Goal: Transaction & Acquisition: Purchase product/service

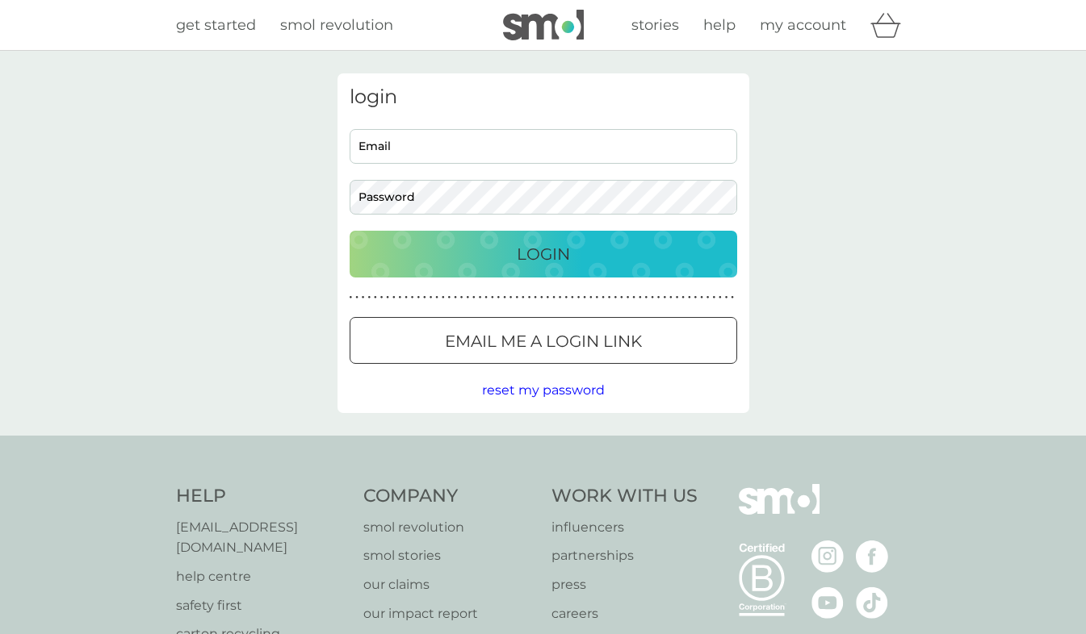
click at [607, 141] on input "Email" at bounding box center [542, 146] width 387 height 35
type input "[EMAIL_ADDRESS][DOMAIN_NAME]"
click at [505, 261] on div "Login" at bounding box center [543, 254] width 355 height 26
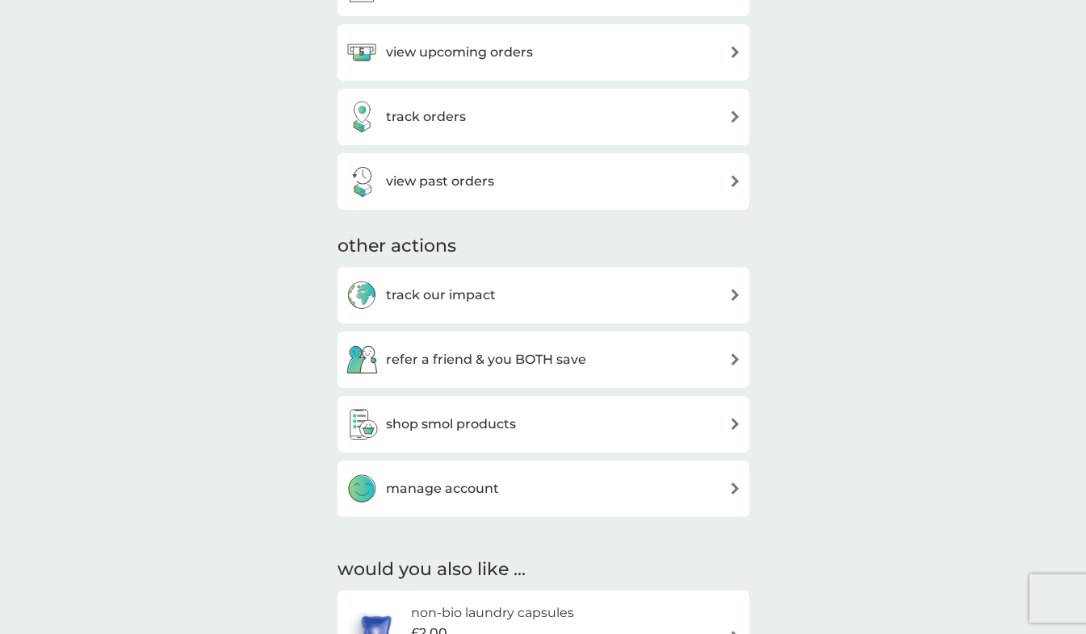
scroll to position [730, 0]
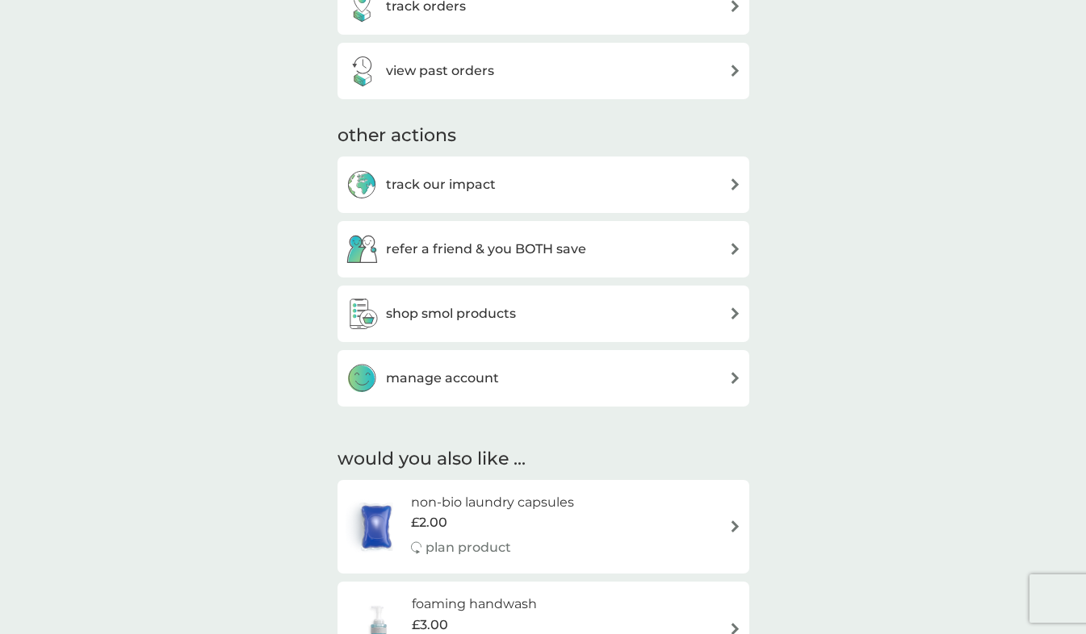
click at [682, 368] on div "manage account" at bounding box center [542, 378] width 395 height 32
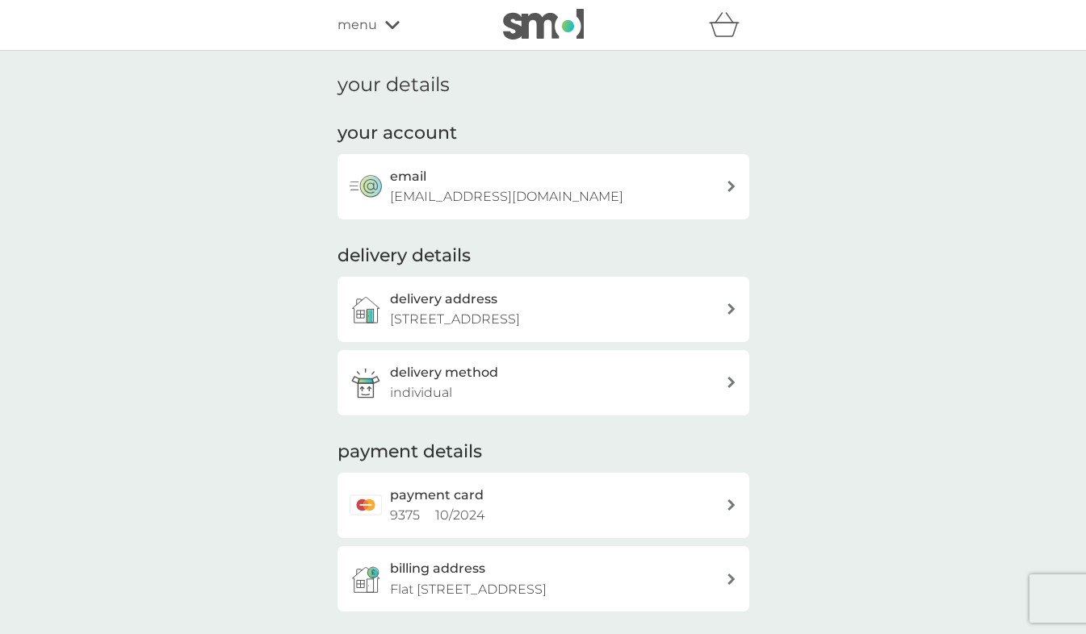
click at [634, 591] on div "billing address [STREET_ADDRESS]" at bounding box center [558, 579] width 336 height 41
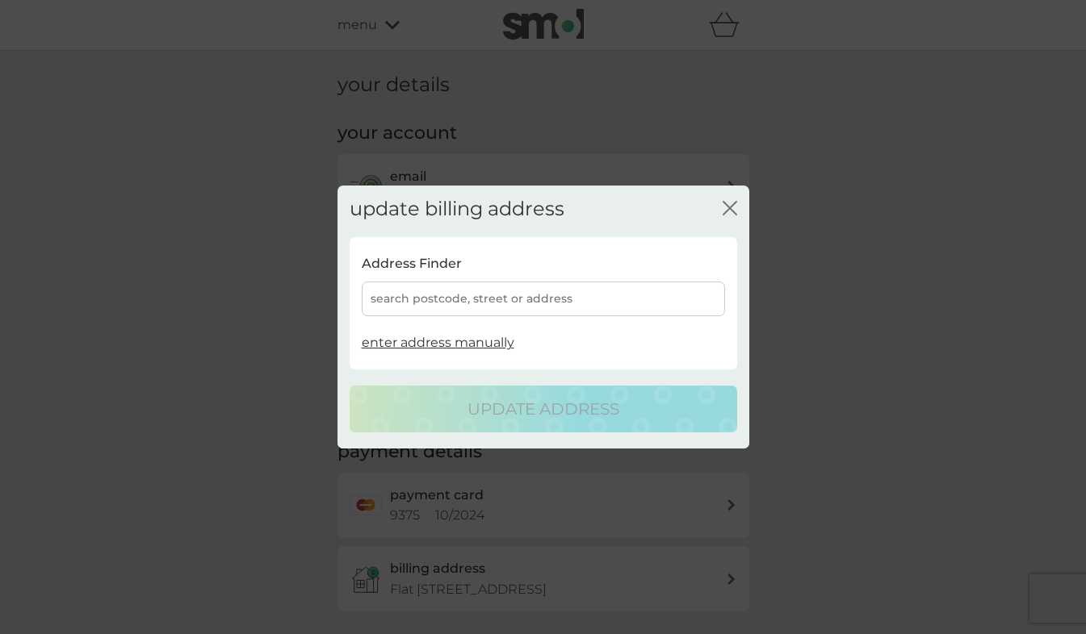
click at [670, 305] on div "search postcode, street or address" at bounding box center [543, 299] width 363 height 35
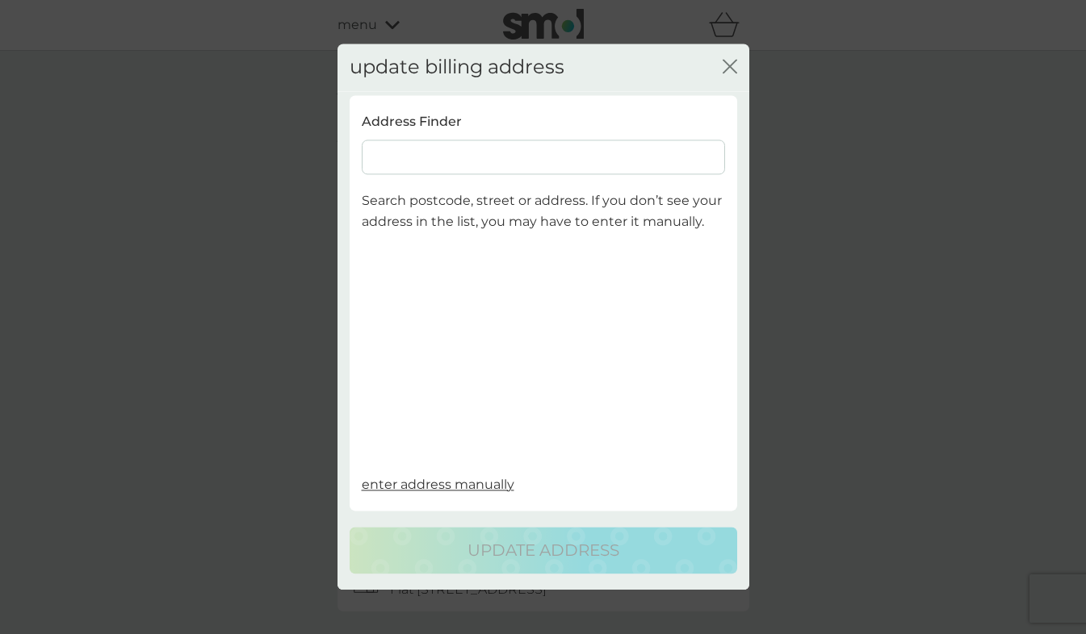
click at [662, 156] on input at bounding box center [543, 157] width 363 height 35
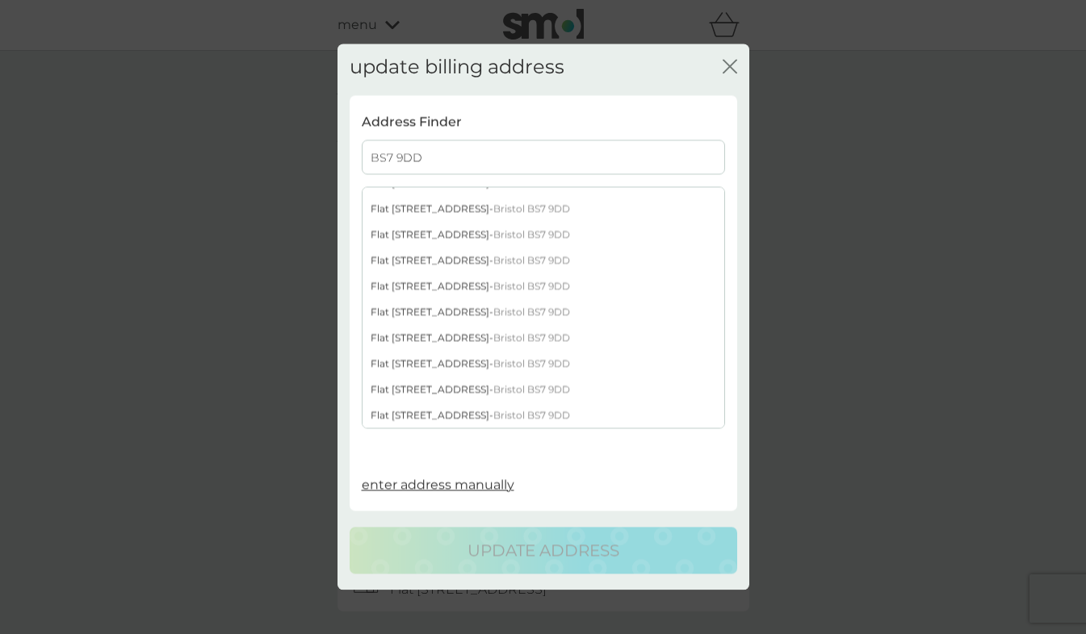
scroll to position [1022, 0]
type input "BS7 9DD"
click at [556, 268] on div "Flat [STREET_ADDRESS]" at bounding box center [543, 264] width 362 height 26
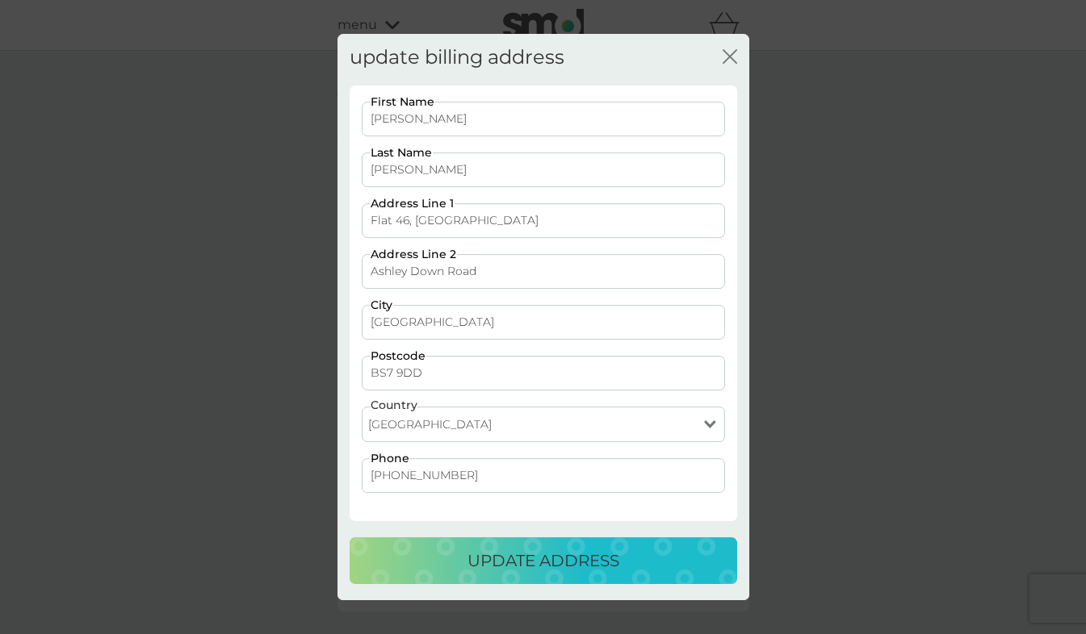
click at [614, 559] on p "update address" at bounding box center [543, 561] width 152 height 26
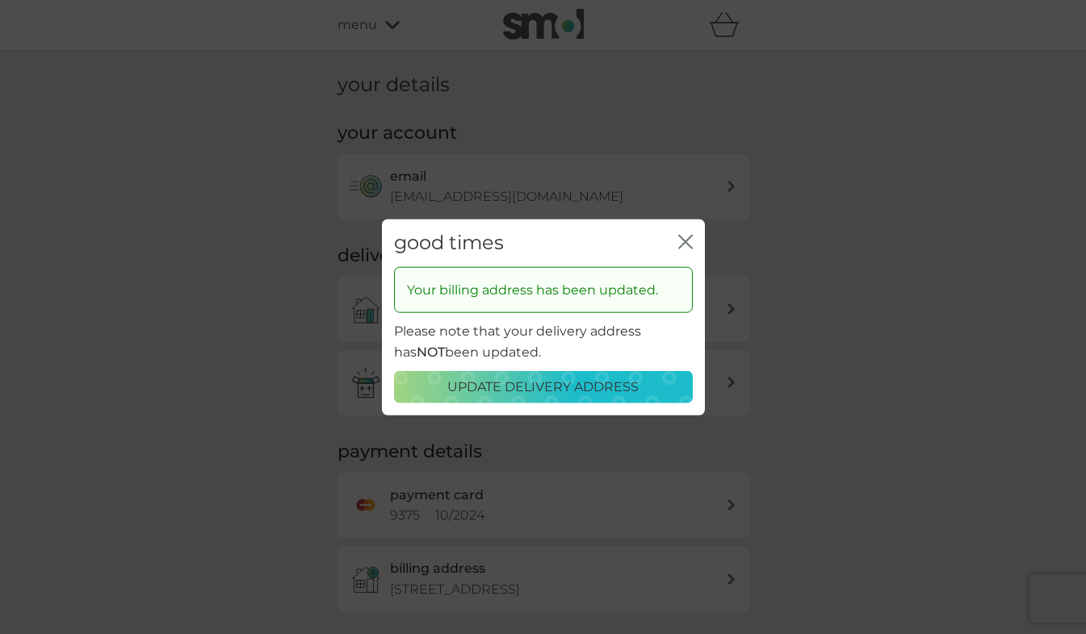
click at [541, 398] on button "update delivery address" at bounding box center [543, 386] width 299 height 32
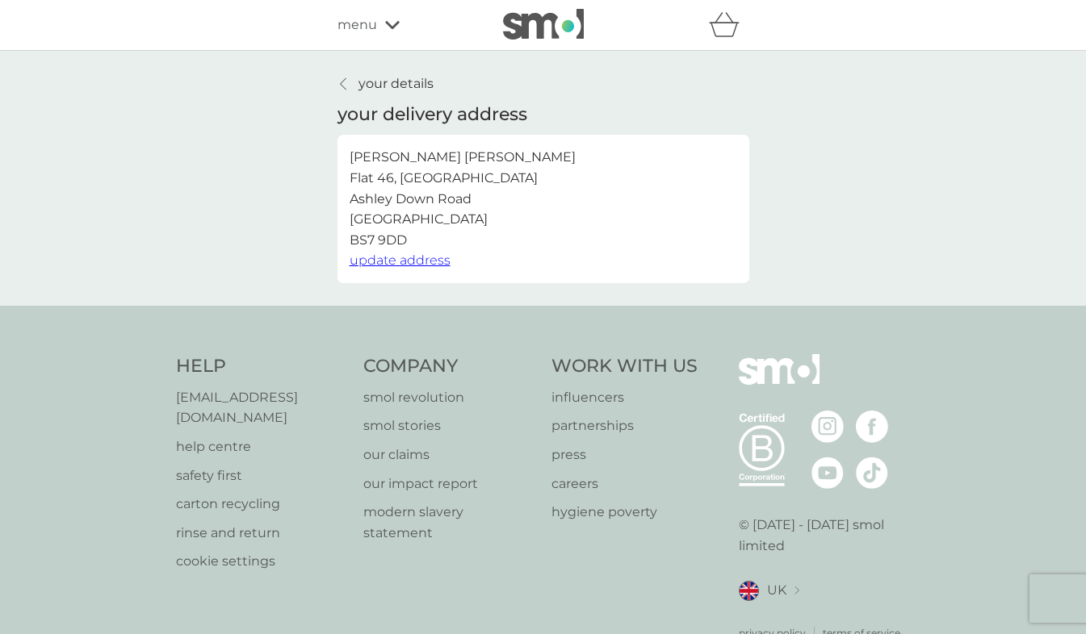
click at [392, 90] on p "your details" at bounding box center [395, 83] width 75 height 21
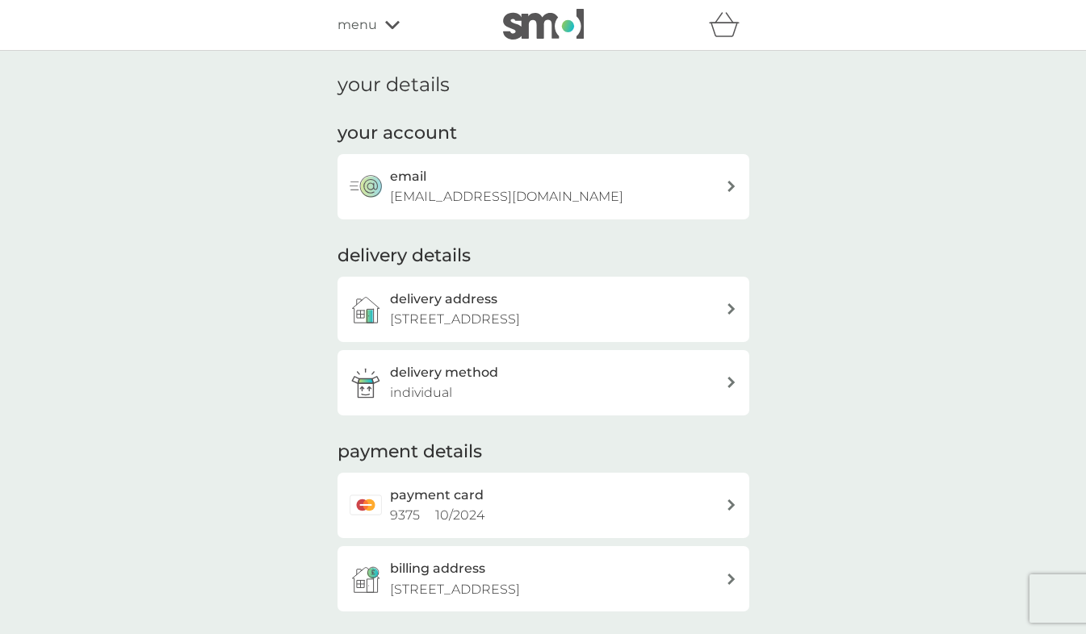
click at [381, 31] on div "menu" at bounding box center [405, 25] width 137 height 21
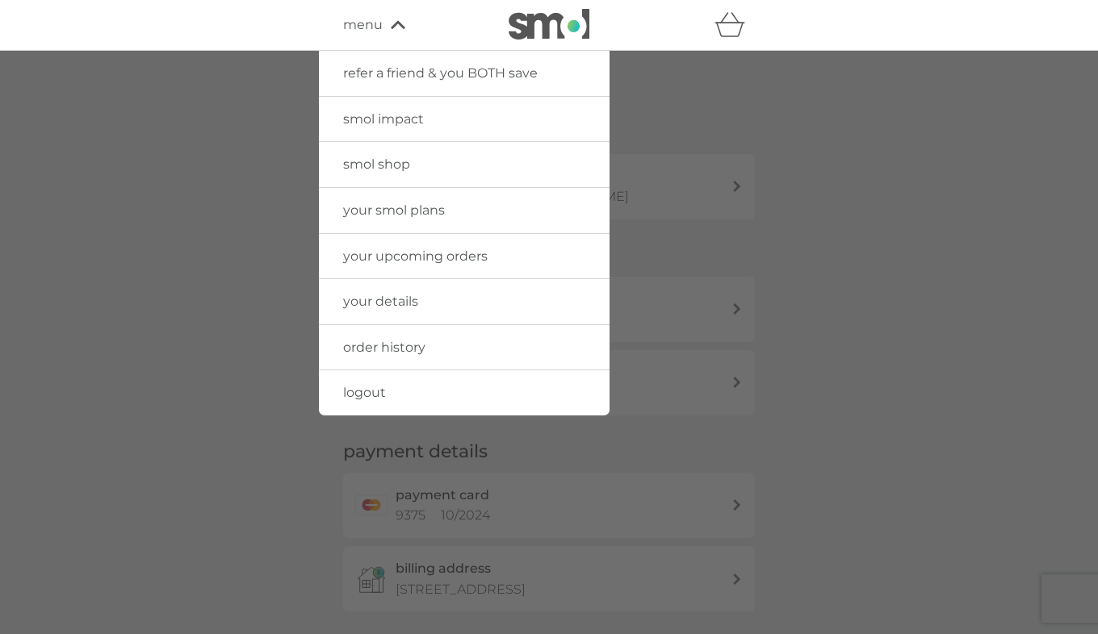
click at [474, 200] on link "your smol plans" at bounding box center [464, 210] width 291 height 45
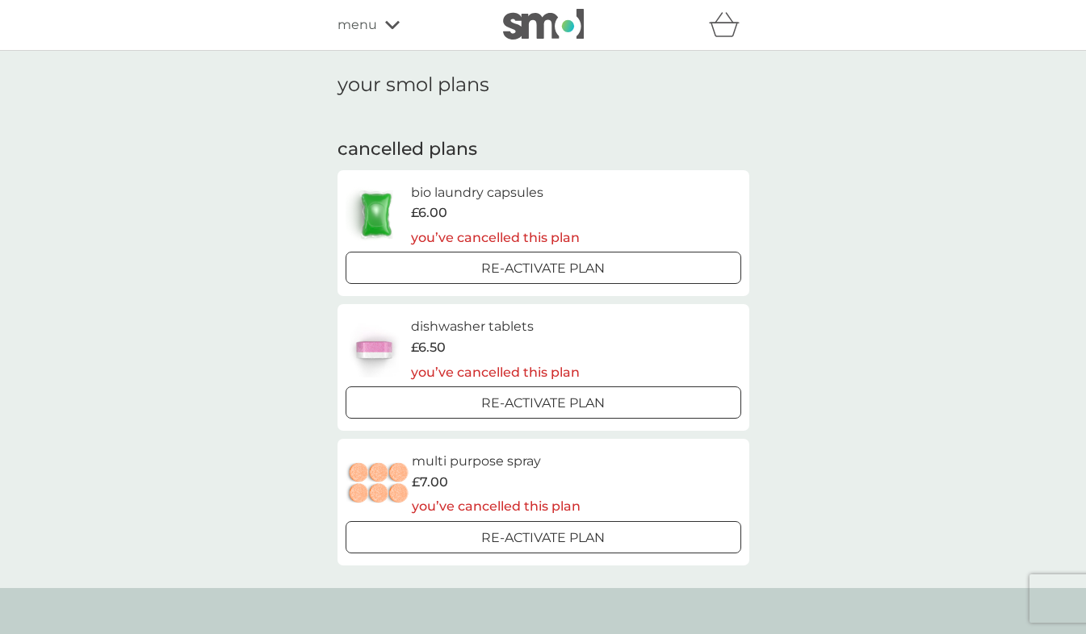
click at [665, 550] on button "Re-activate Plan" at bounding box center [542, 537] width 395 height 32
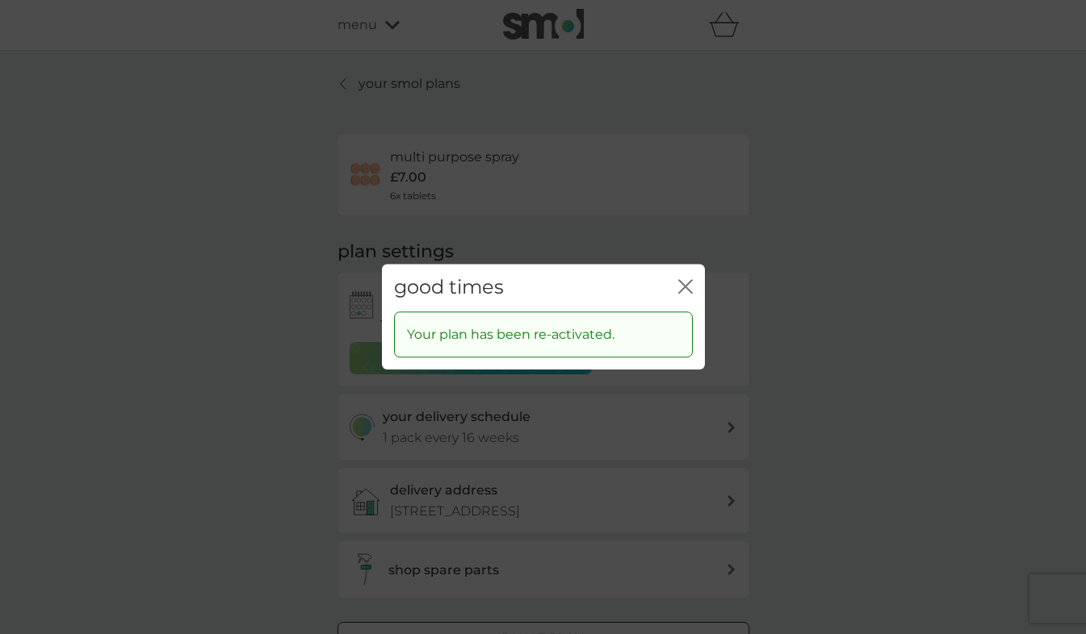
click at [688, 283] on icon "close" at bounding box center [688, 286] width 6 height 13
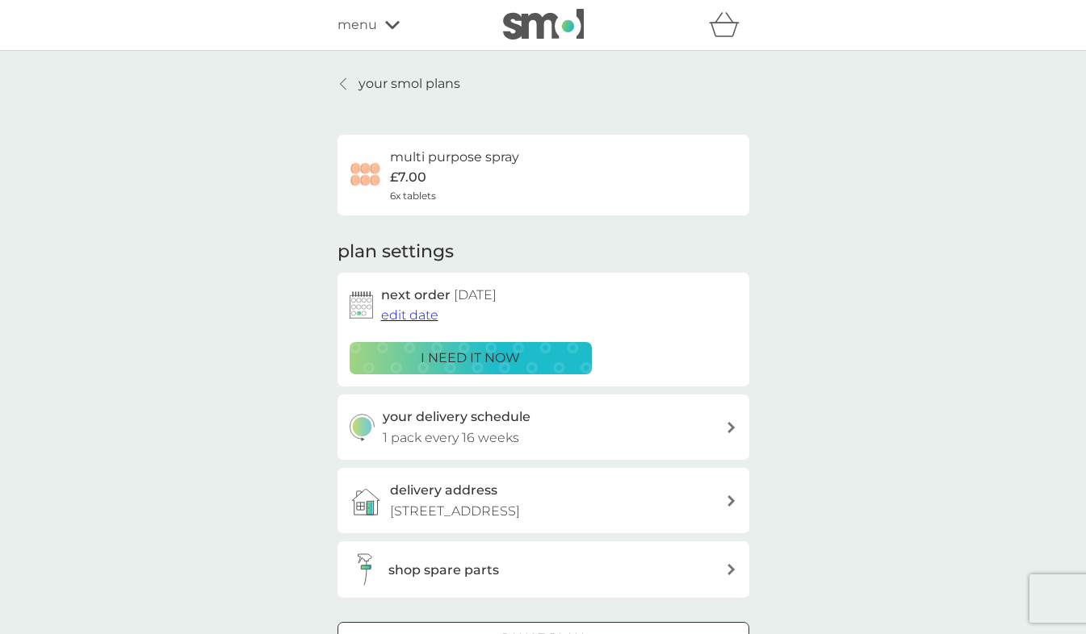
click at [548, 357] on div "i need it now" at bounding box center [470, 358] width 221 height 21
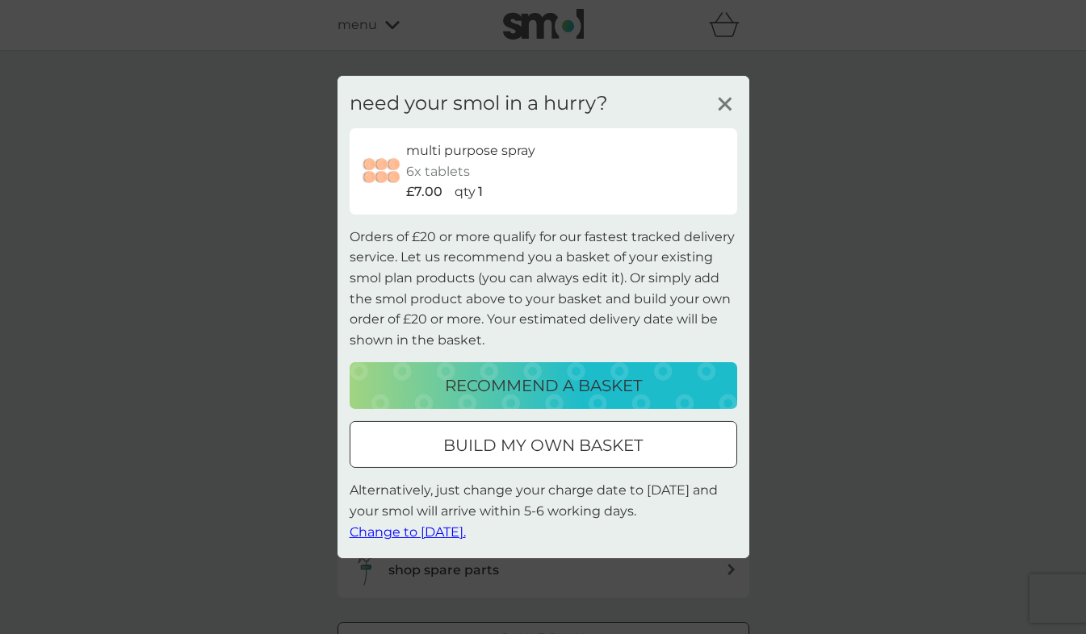
click at [466, 530] on span "Change to [DATE]." at bounding box center [407, 531] width 116 height 15
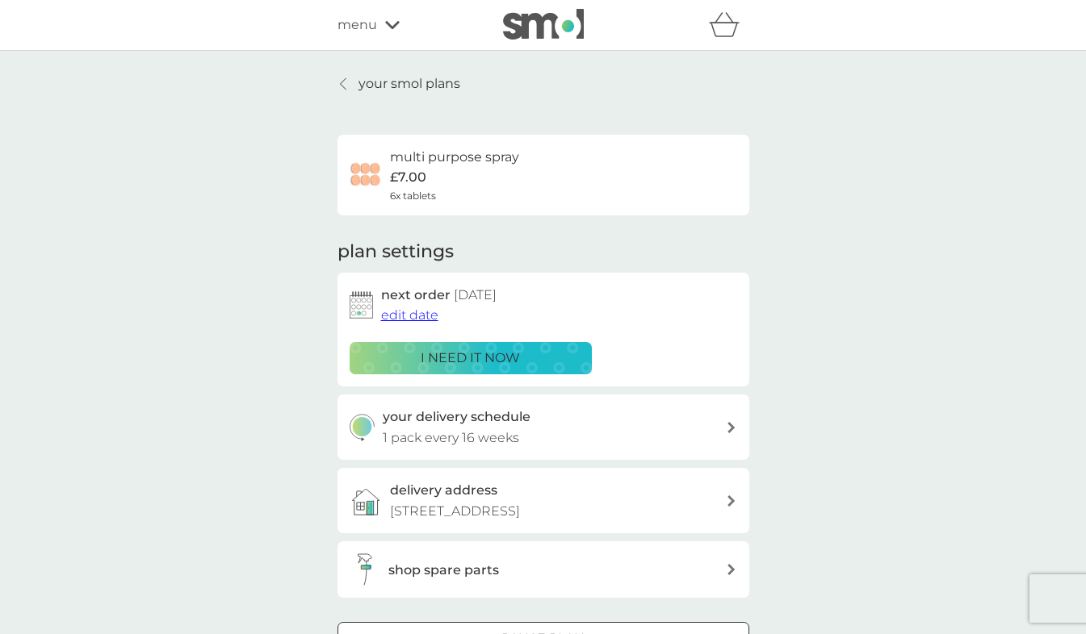
click at [391, 24] on icon at bounding box center [392, 25] width 15 height 10
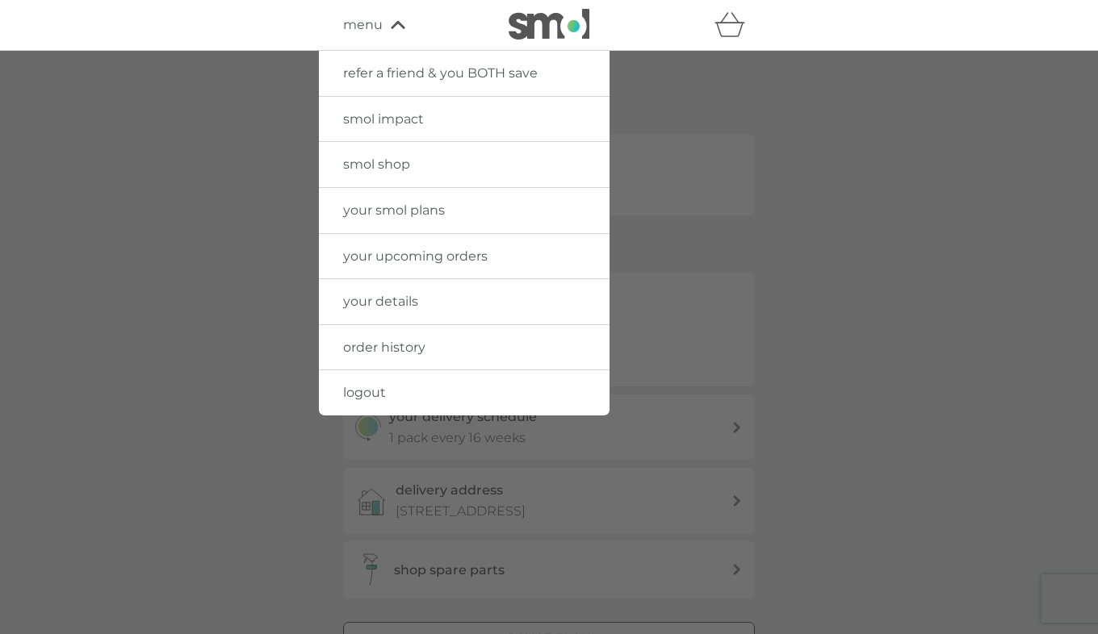
click at [379, 161] on span "smol shop" at bounding box center [376, 164] width 67 height 15
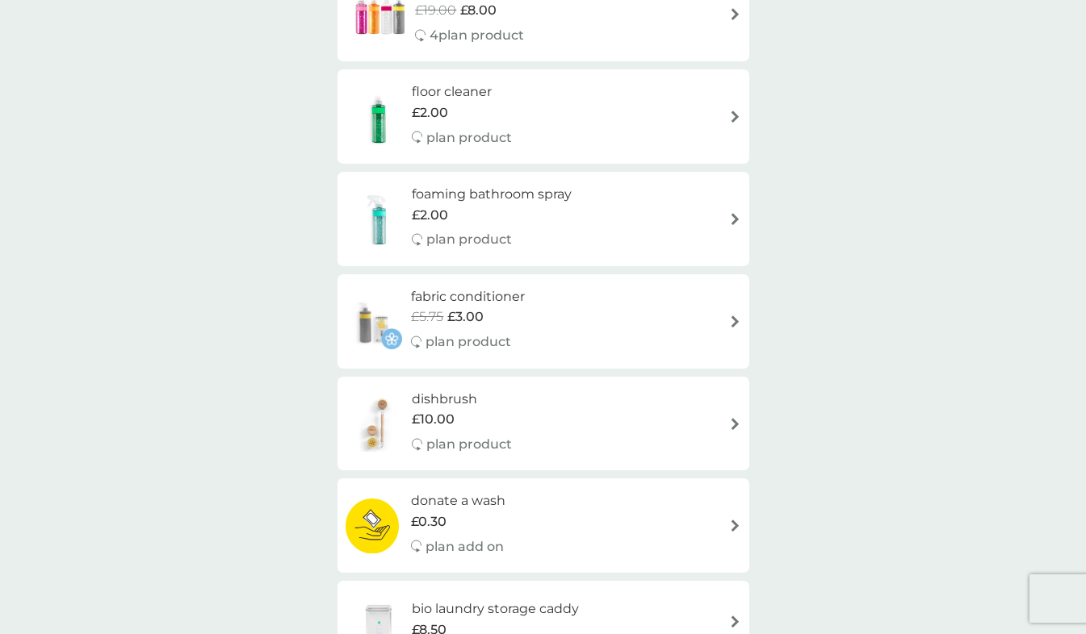
scroll to position [511, 0]
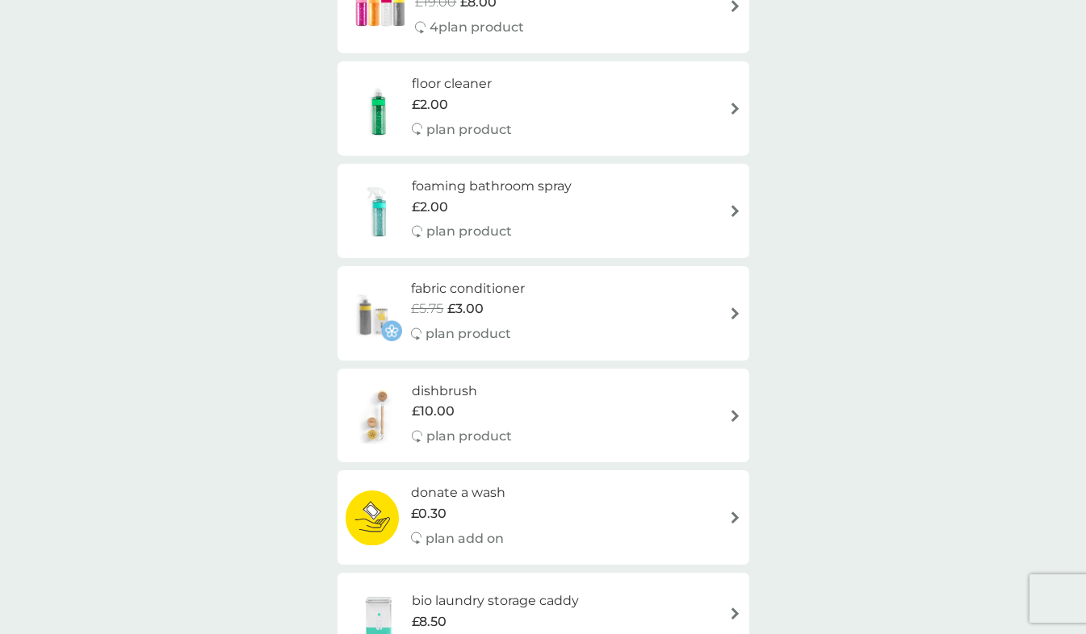
click at [726, 414] on div "dishbrush £10.00 plan product" at bounding box center [542, 416] width 395 height 70
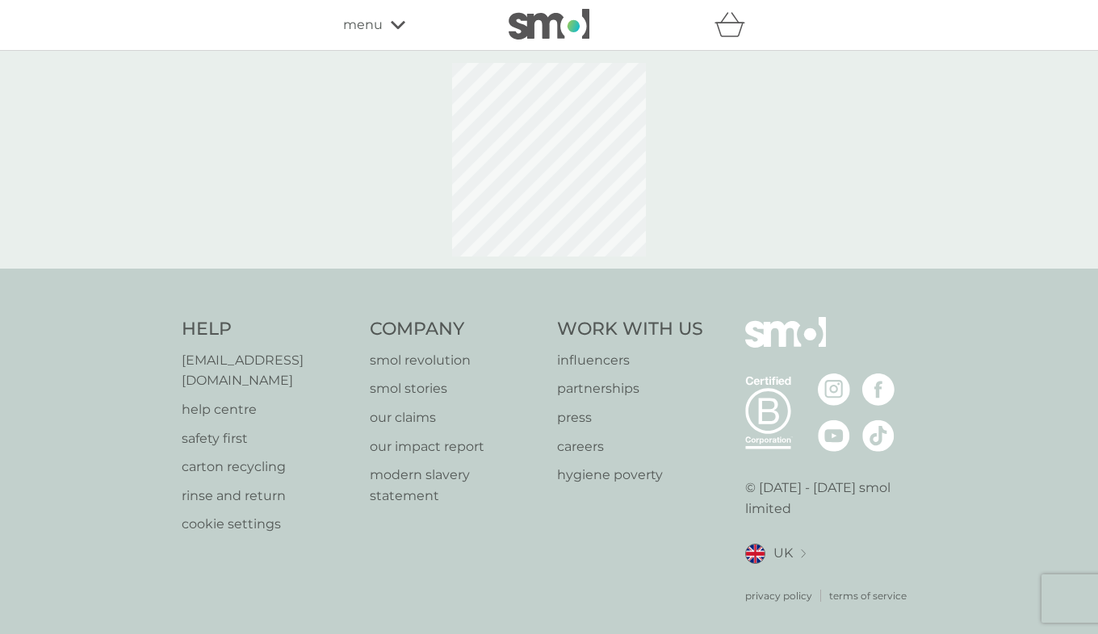
select select "245"
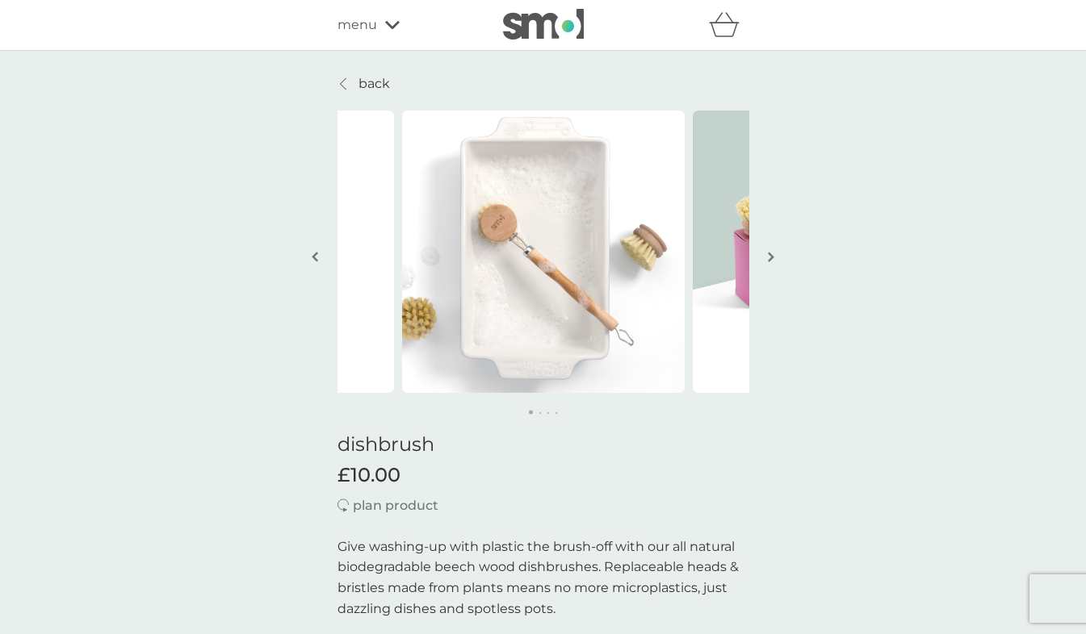
click at [771, 253] on img "button" at bounding box center [771, 257] width 6 height 12
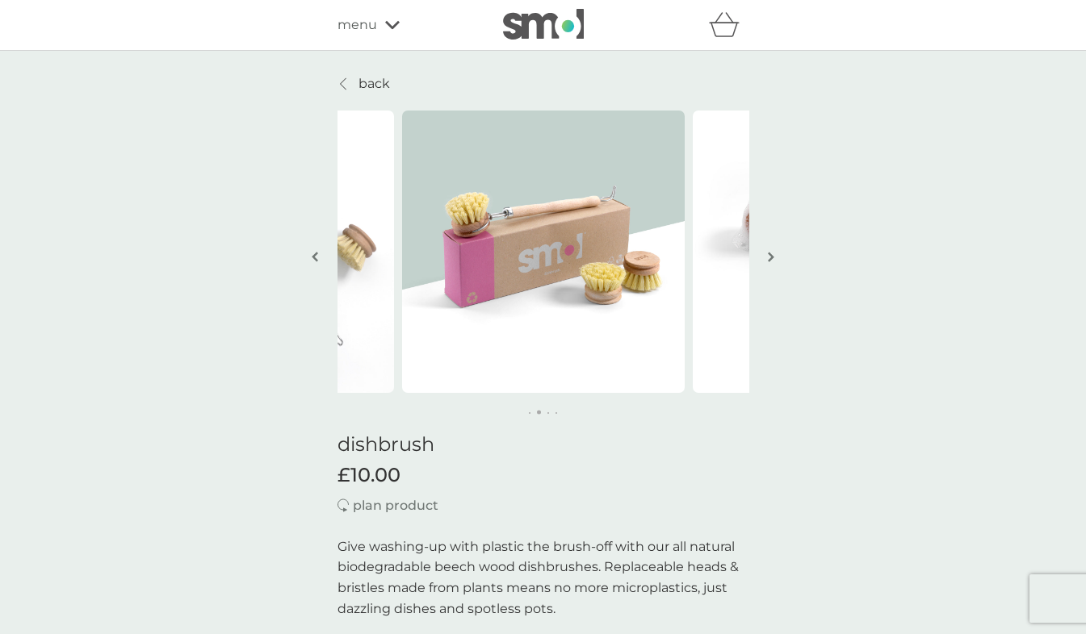
click at [766, 254] on button "button" at bounding box center [771, 258] width 12 height 81
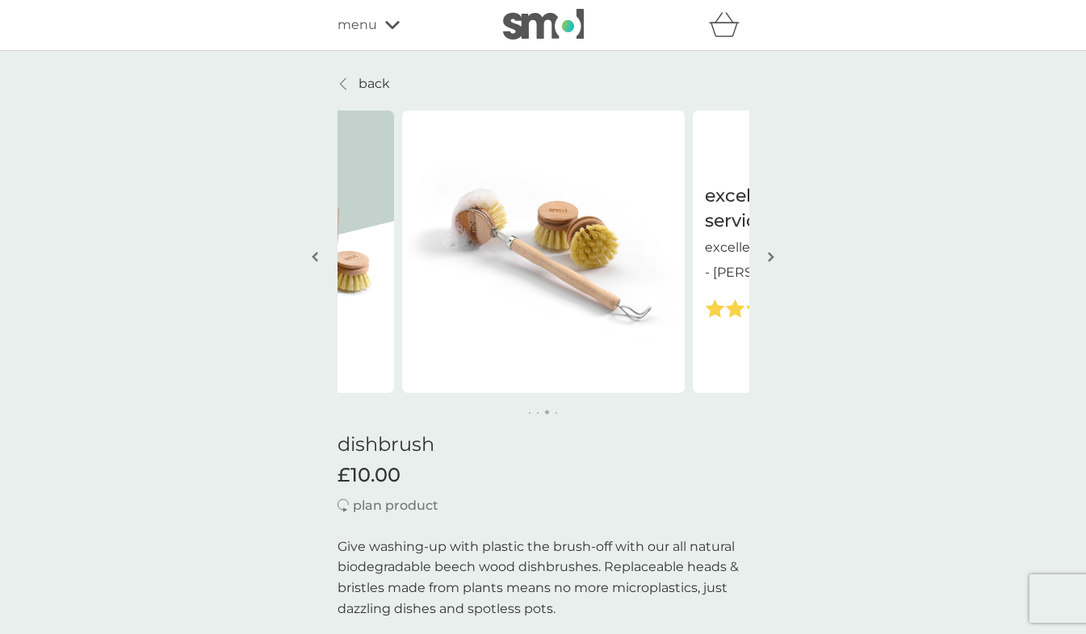
click at [770, 256] on img "button" at bounding box center [771, 257] width 6 height 12
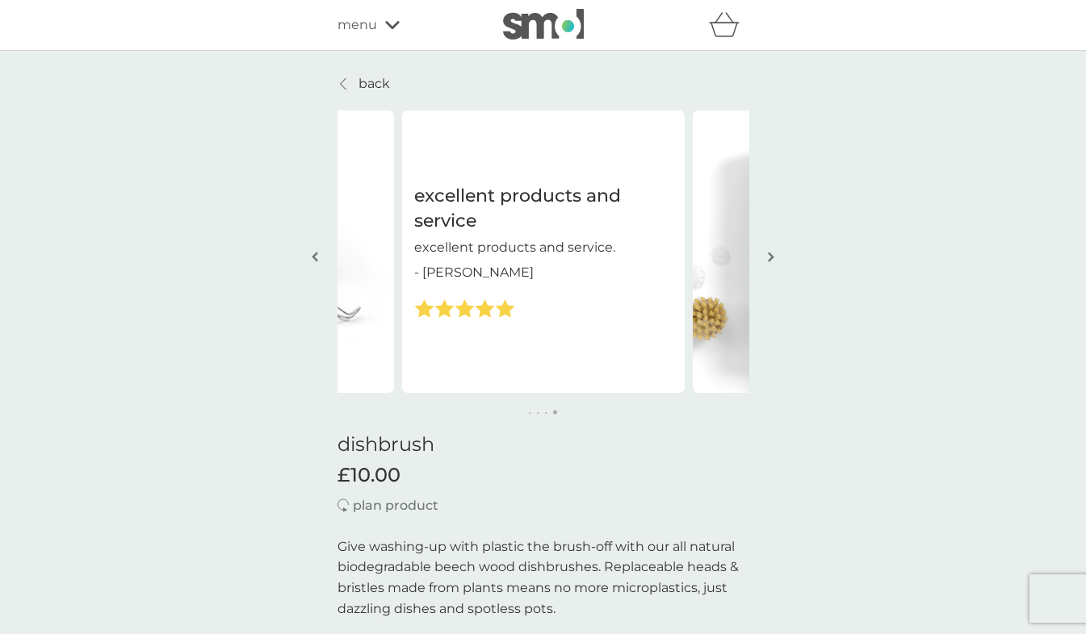
click at [766, 245] on button "button" at bounding box center [771, 258] width 12 height 81
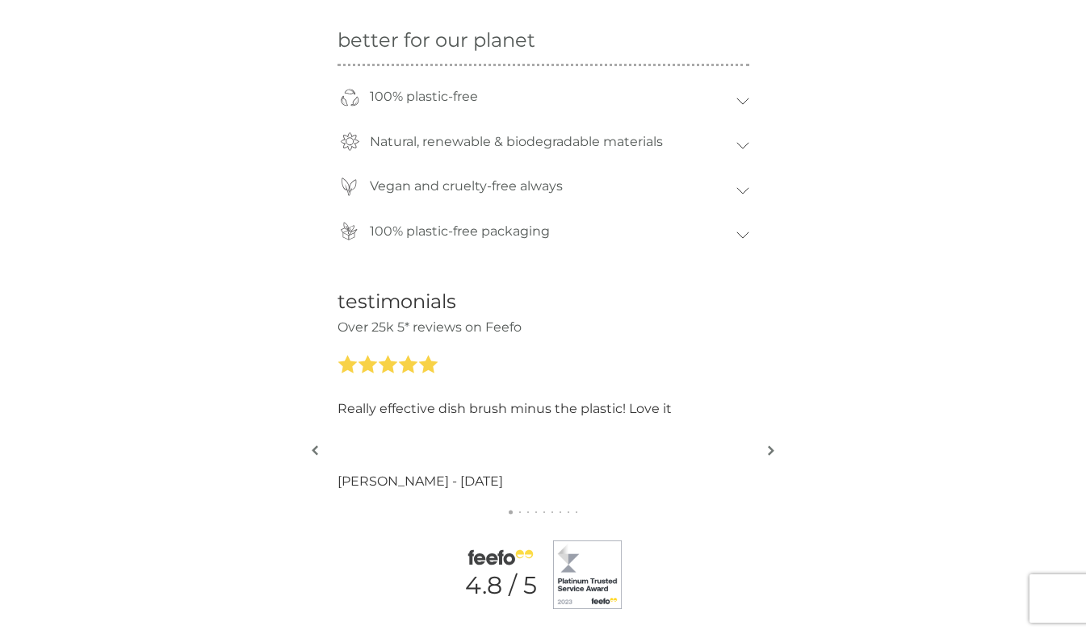
scroll to position [1328, 0]
click at [793, 461] on div "testimonials Over 25k 5* reviews on Feefo Prompt delivery of some very good rep…" at bounding box center [543, 447] width 1086 height 383
click at [765, 449] on button "button" at bounding box center [771, 448] width 12 height 81
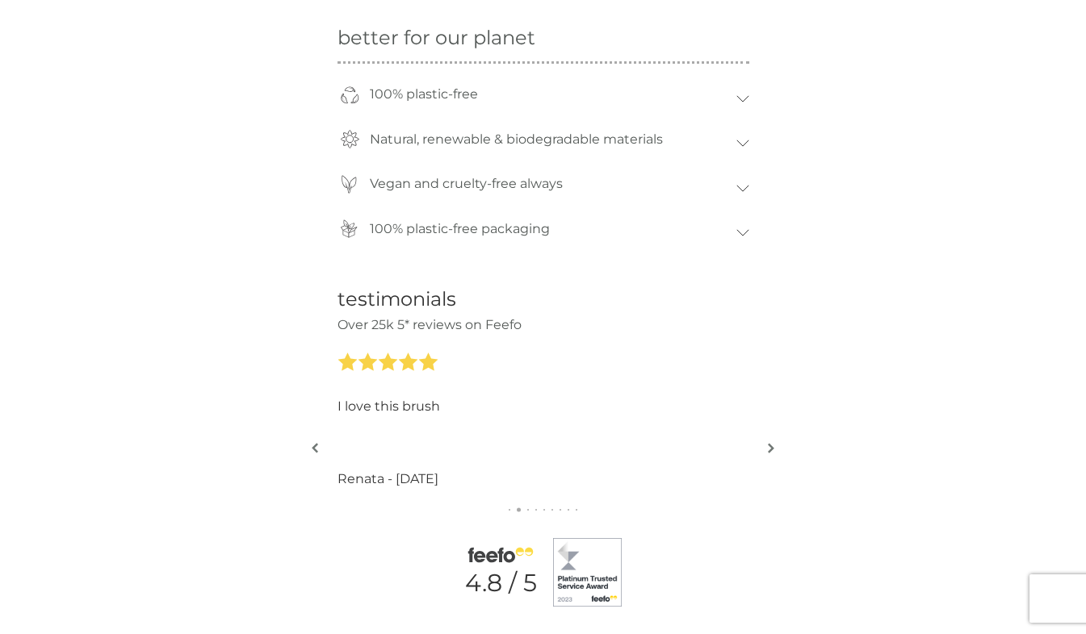
click at [774, 441] on button "button" at bounding box center [771, 448] width 12 height 81
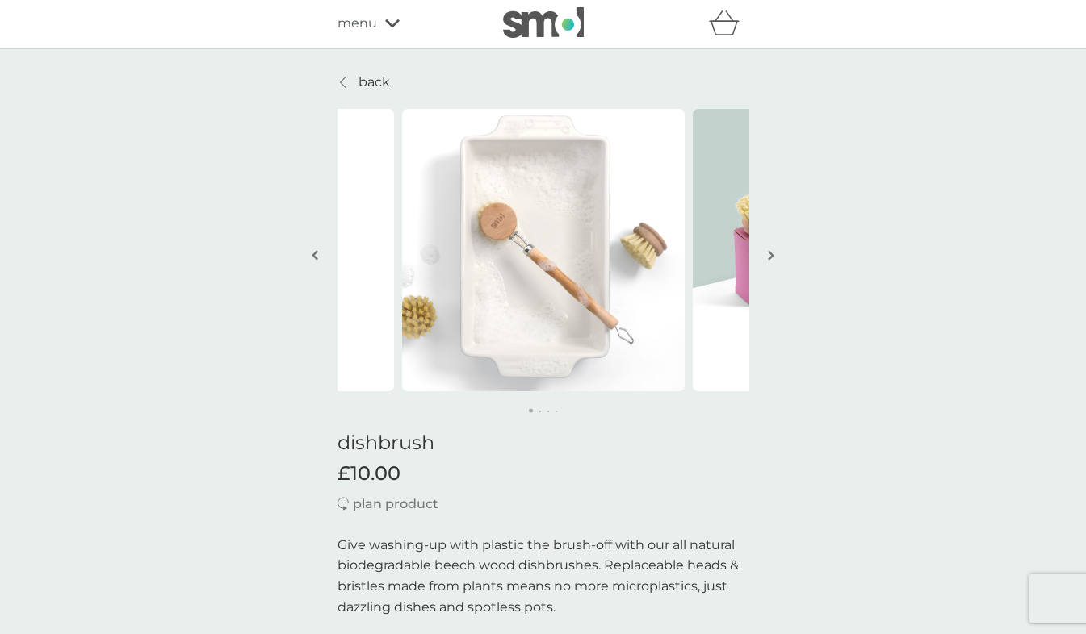
scroll to position [0, 0]
click at [775, 223] on button "button" at bounding box center [771, 258] width 12 height 81
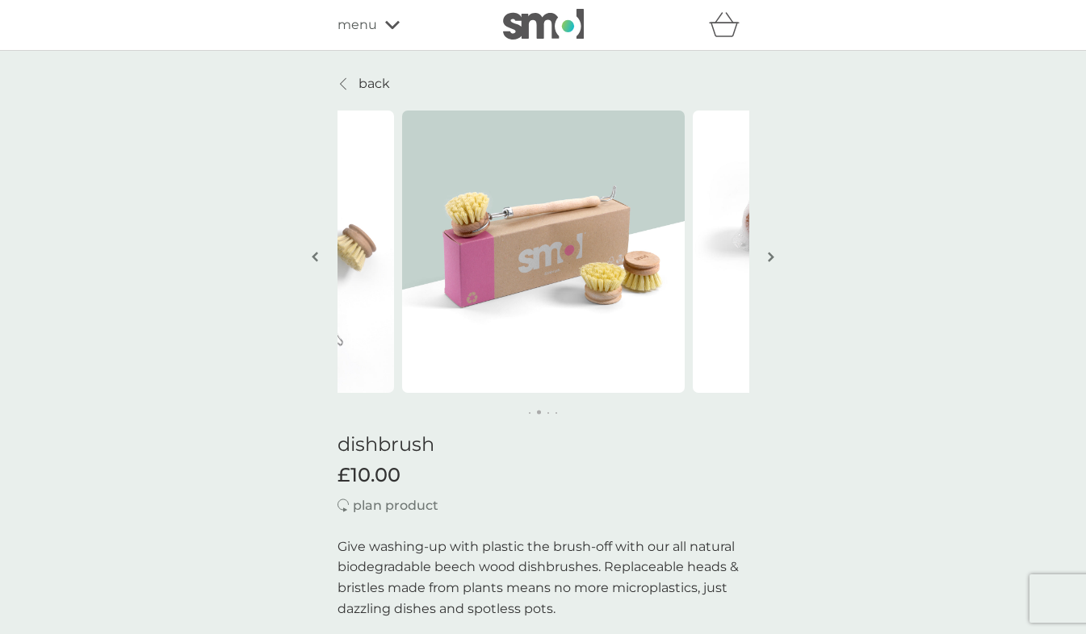
click at [768, 255] on img "button" at bounding box center [771, 257] width 6 height 12
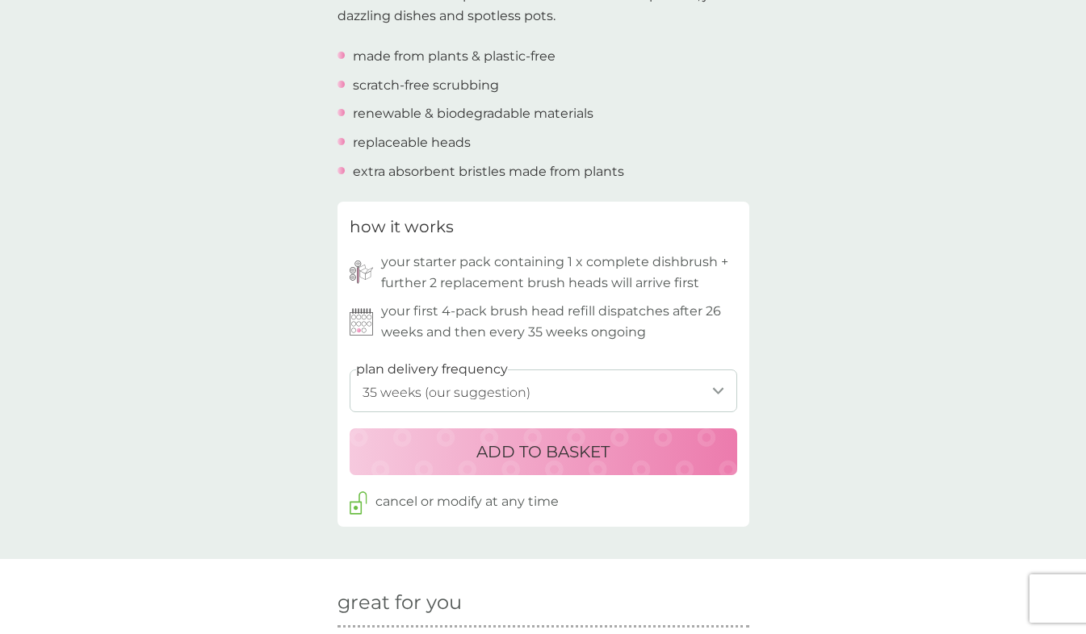
scroll to position [595, 0]
click at [705, 374] on select "1 week 2 weeks 3 weeks 4 weeks 5 weeks 6 weeks 7 weeks 8 weeks 9 weeks 10 weeks…" at bounding box center [542, 389] width 387 height 43
click at [952, 424] on div "back excellent products and service excellent products and service. - Sue excel…" at bounding box center [543, 452] width 1086 height 1947
click at [647, 454] on div "ADD TO BASKET" at bounding box center [543, 450] width 355 height 26
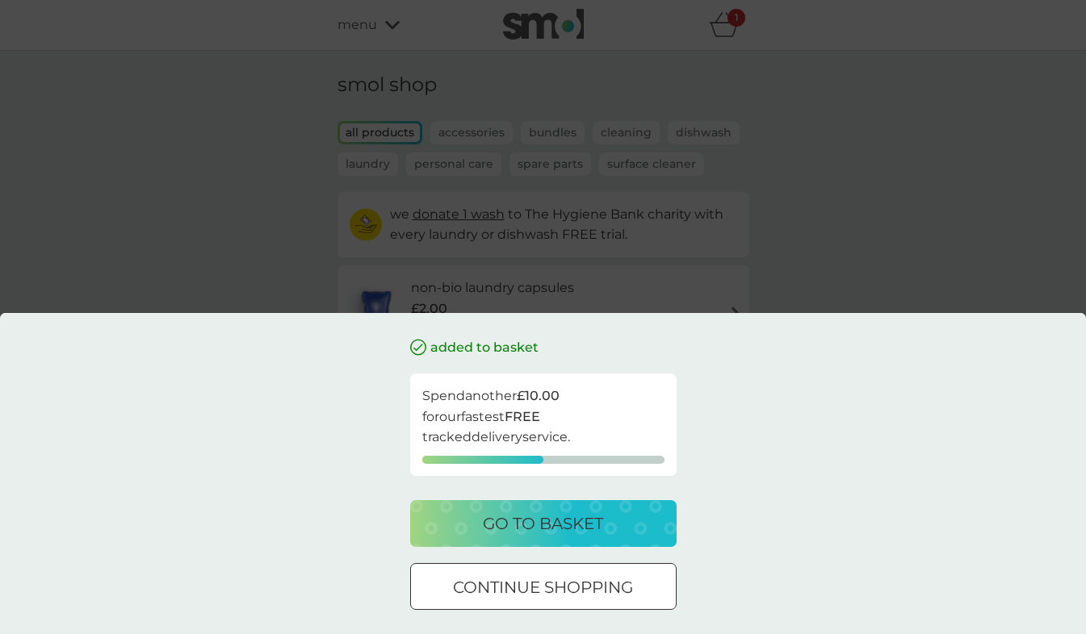
click at [598, 527] on p "go to basket" at bounding box center [543, 524] width 120 height 26
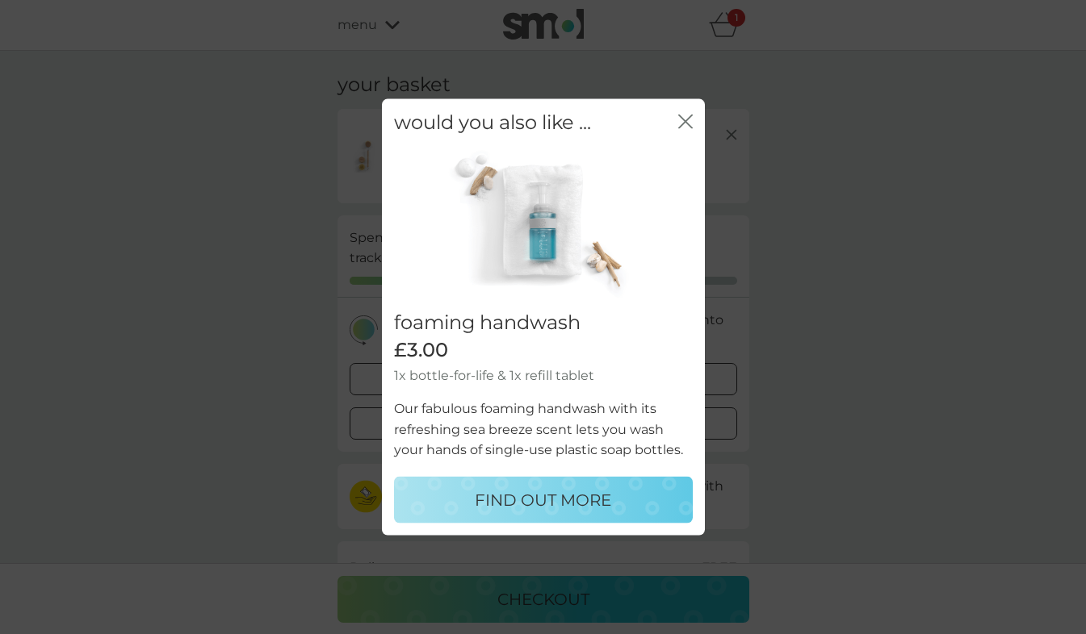
click at [681, 117] on icon "close" at bounding box center [682, 121] width 6 height 13
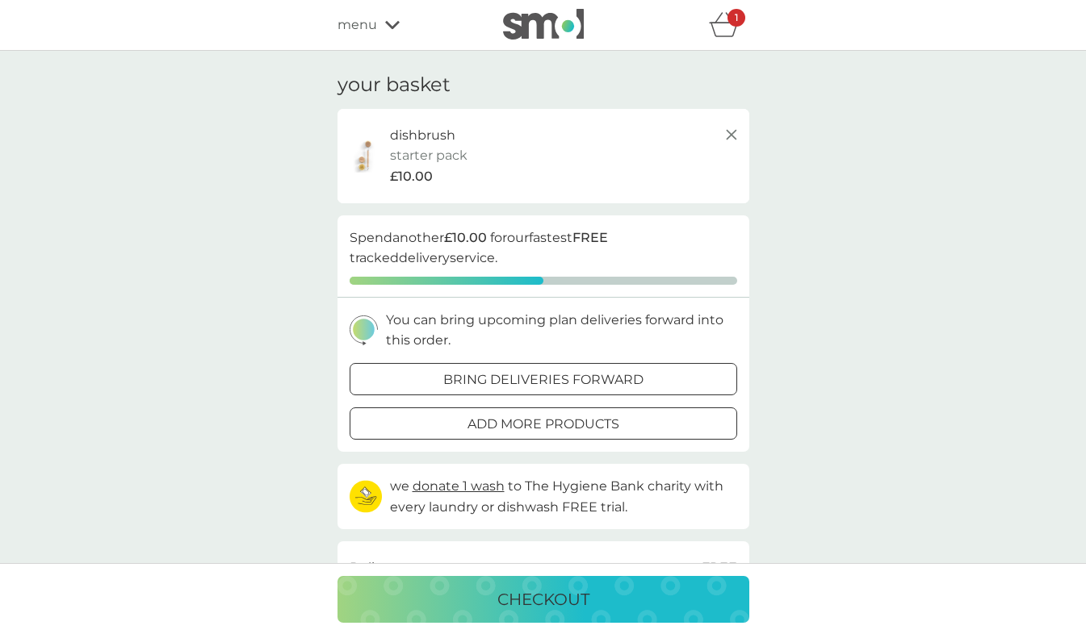
click at [686, 374] on div "bring deliveries forward" at bounding box center [543, 380] width 386 height 21
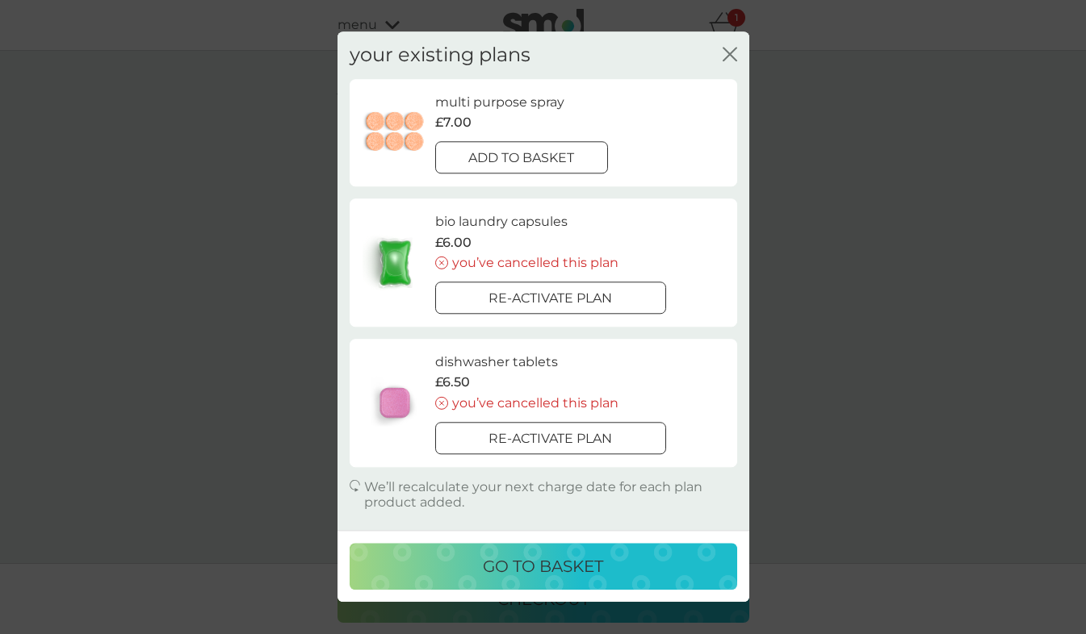
click at [563, 142] on button "add to basket" at bounding box center [522, 157] width 174 height 32
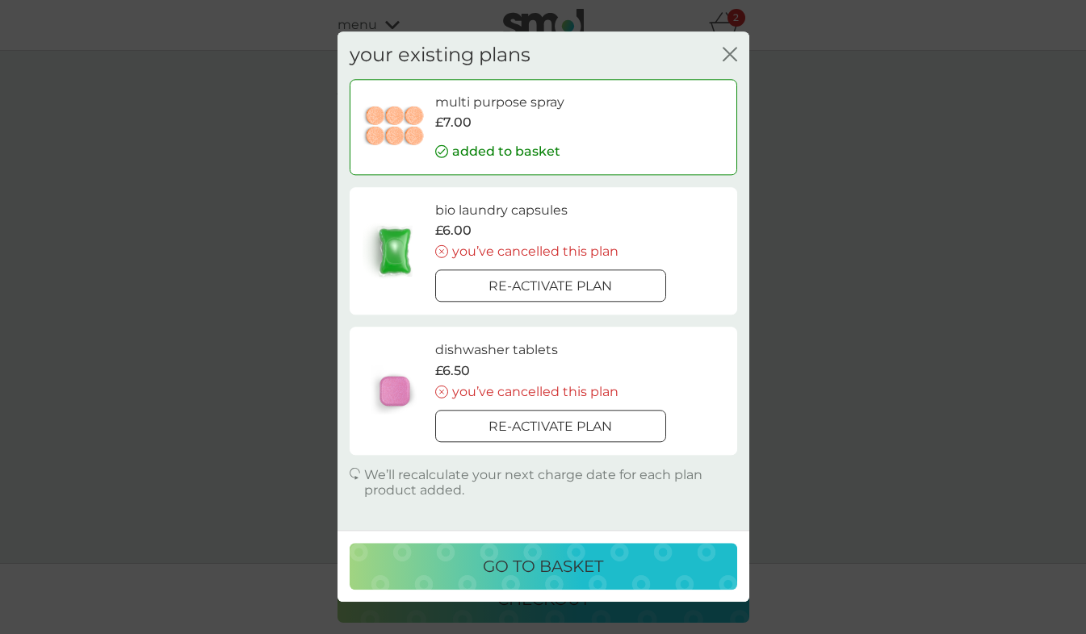
click at [730, 48] on icon "close" at bounding box center [729, 54] width 15 height 15
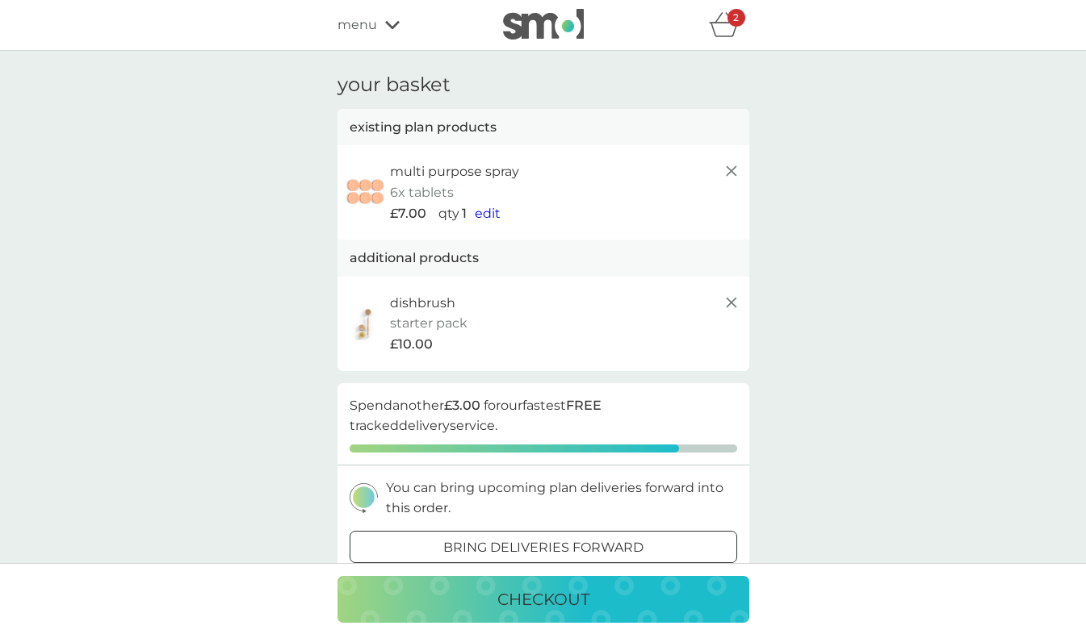
click at [391, 24] on icon at bounding box center [392, 25] width 15 height 10
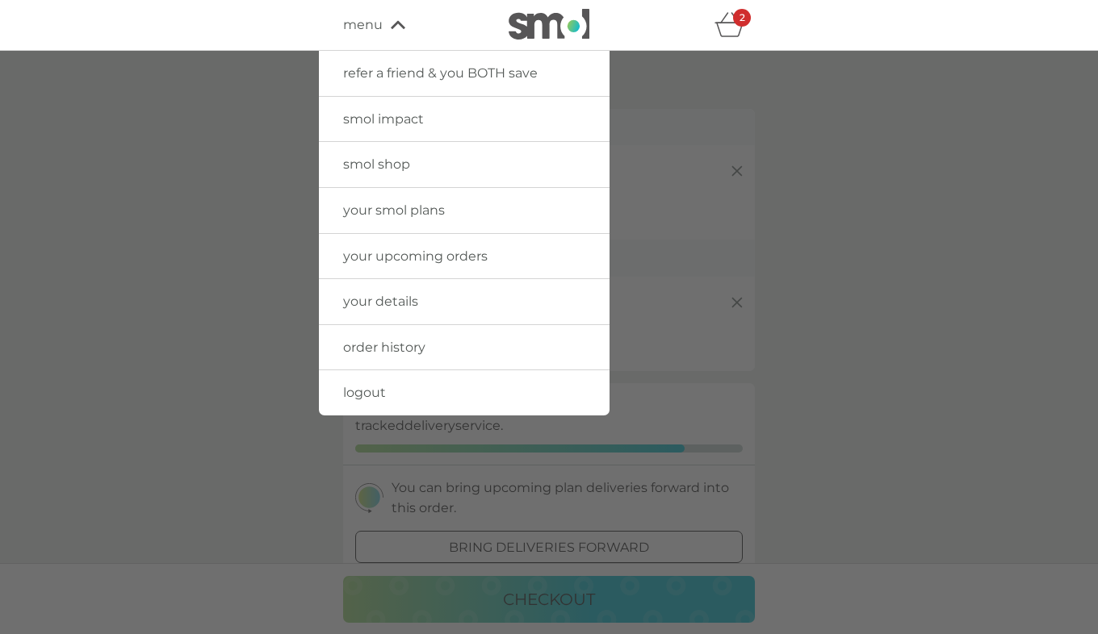
click at [437, 164] on link "smol shop" at bounding box center [464, 164] width 291 height 45
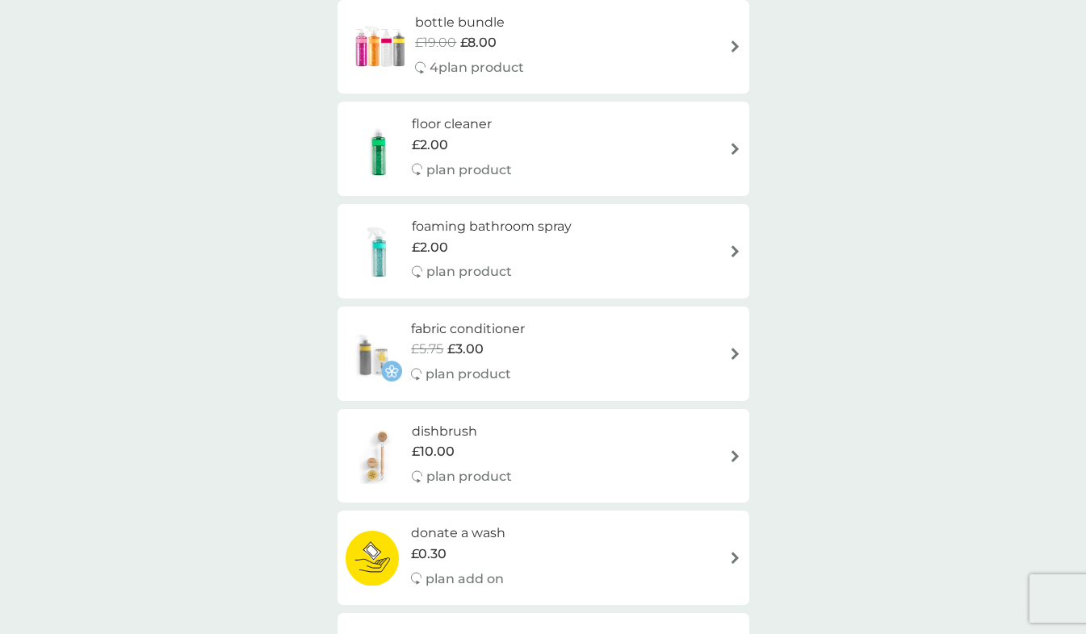
scroll to position [466, 0]
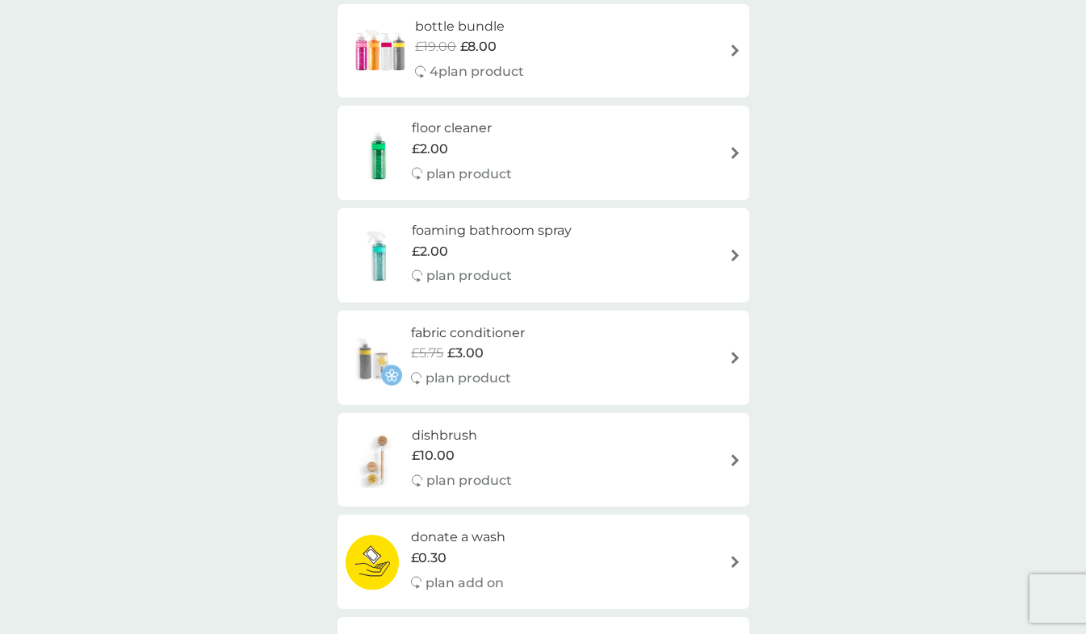
click at [723, 245] on div "foaming bathroom spray £2.00 plan product" at bounding box center [542, 255] width 395 height 70
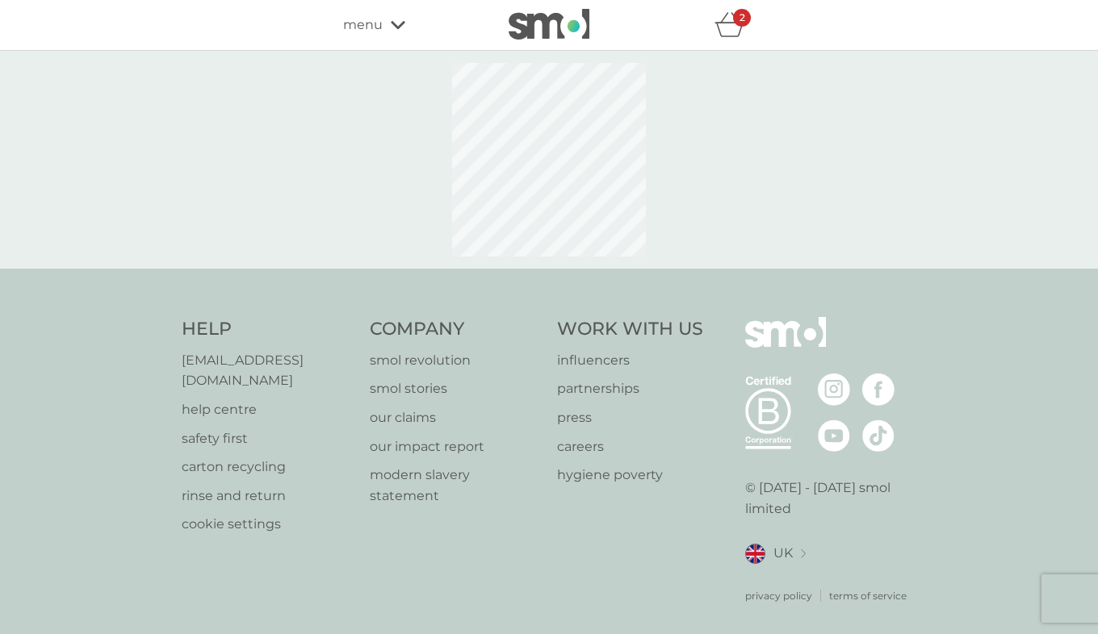
select select "182"
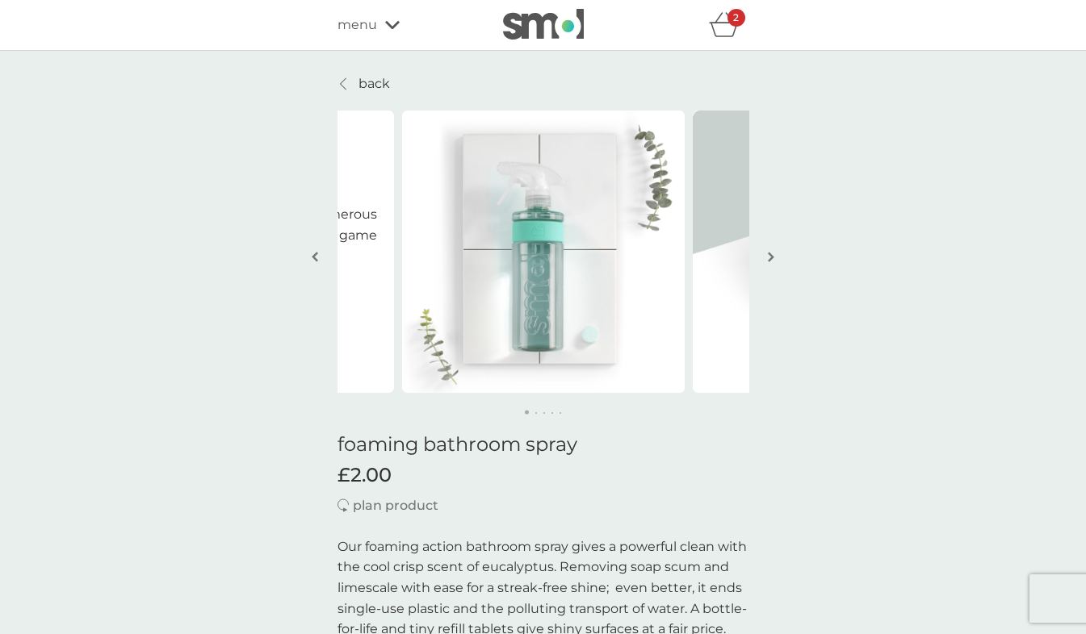
click at [776, 268] on button "button" at bounding box center [771, 258] width 12 height 81
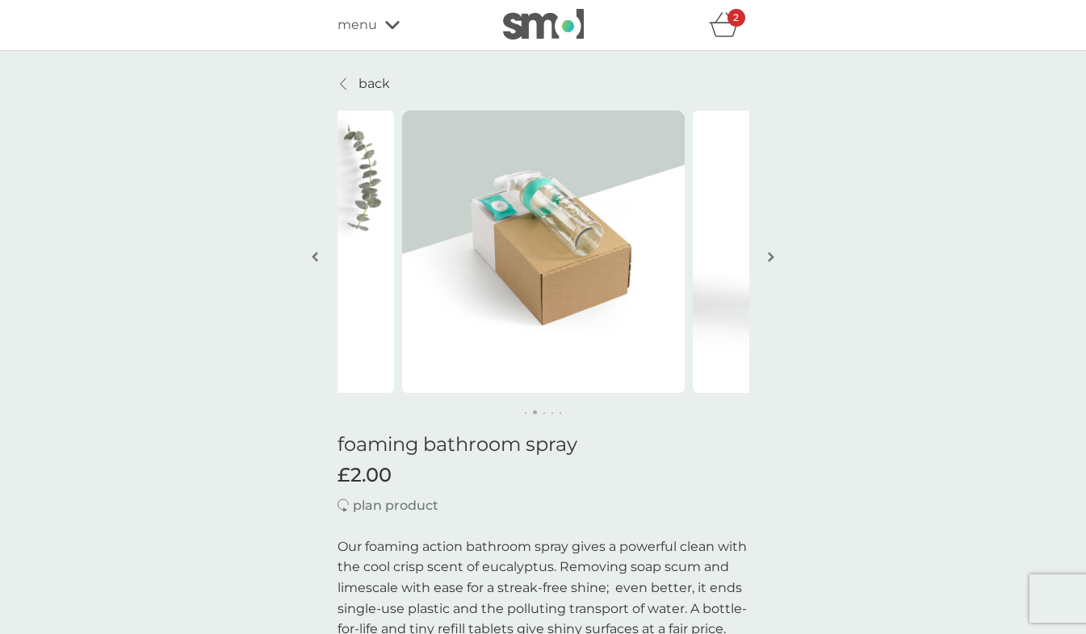
click at [776, 261] on button "button" at bounding box center [771, 258] width 12 height 81
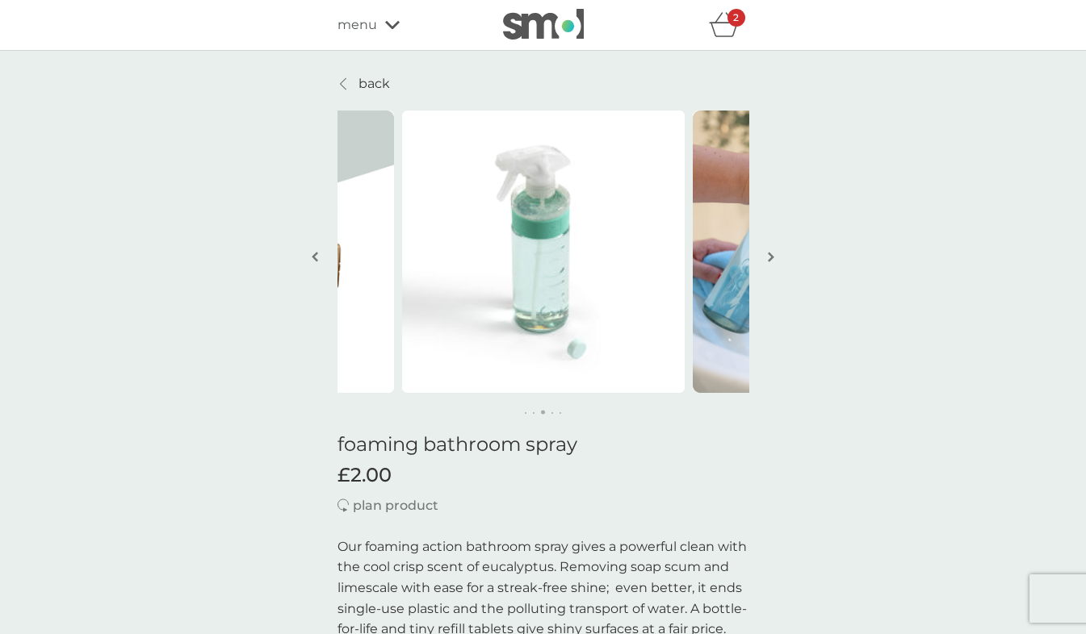
click at [770, 270] on button "button" at bounding box center [771, 258] width 12 height 81
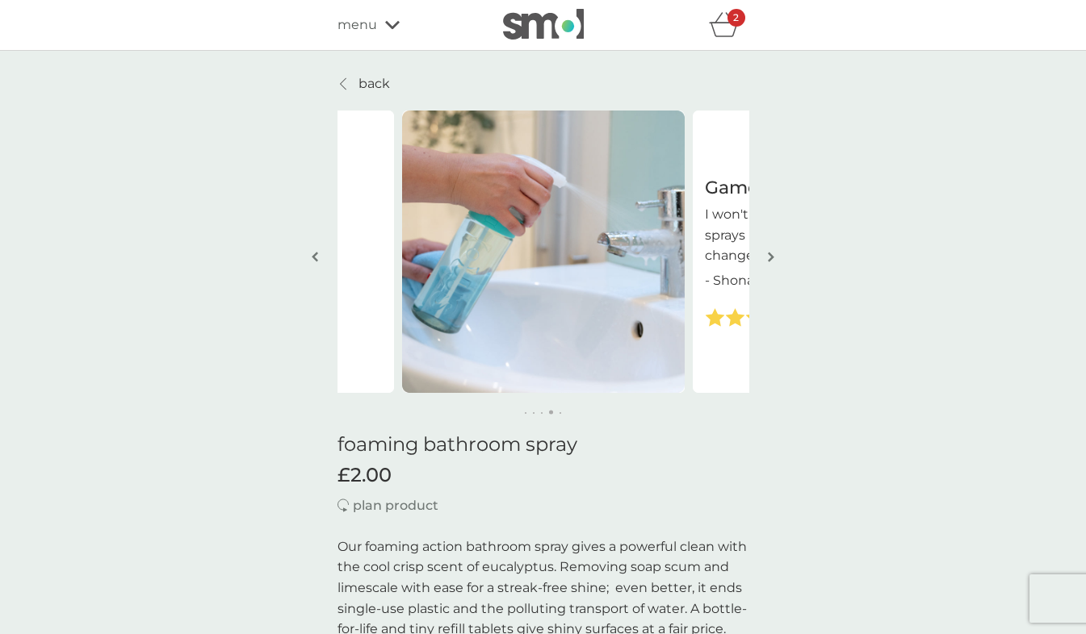
click at [770, 270] on button "button" at bounding box center [771, 258] width 12 height 81
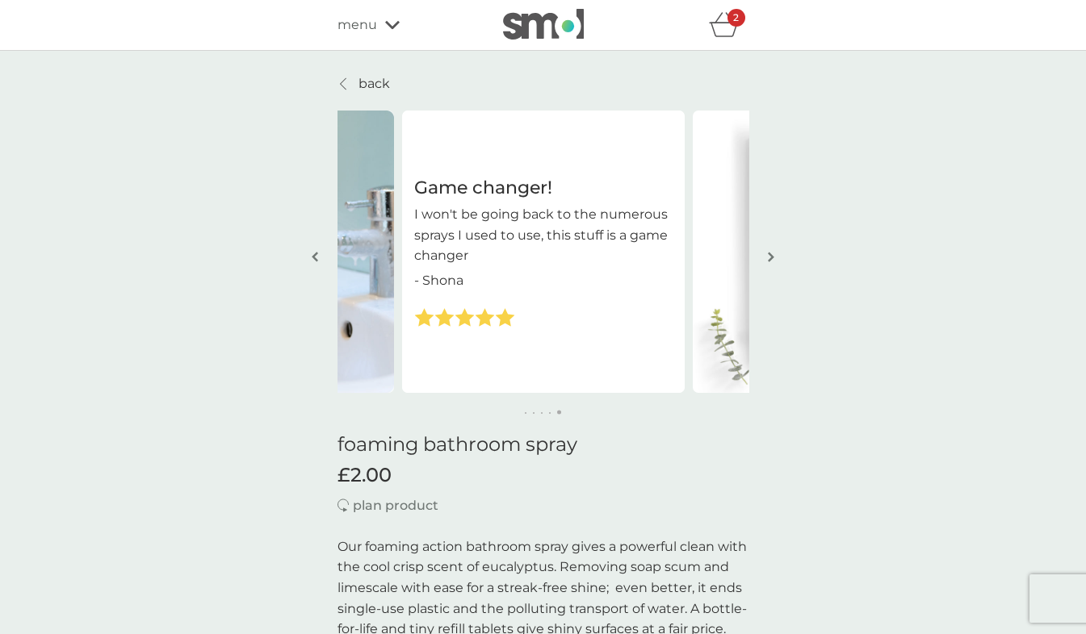
click at [767, 270] on button "button" at bounding box center [771, 258] width 12 height 81
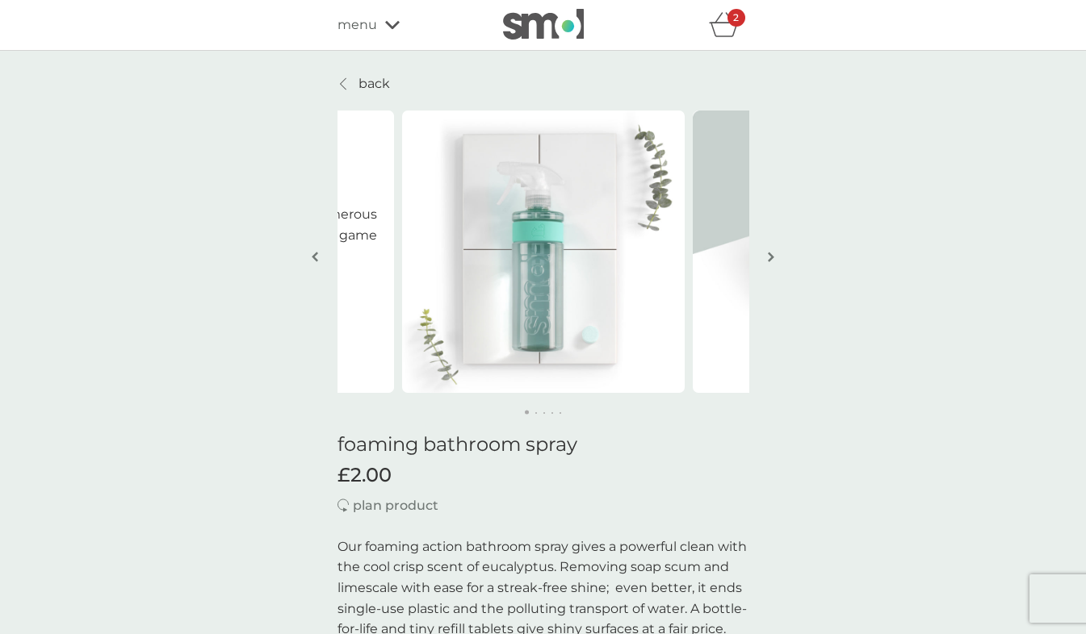
click at [768, 266] on button "button" at bounding box center [771, 258] width 12 height 81
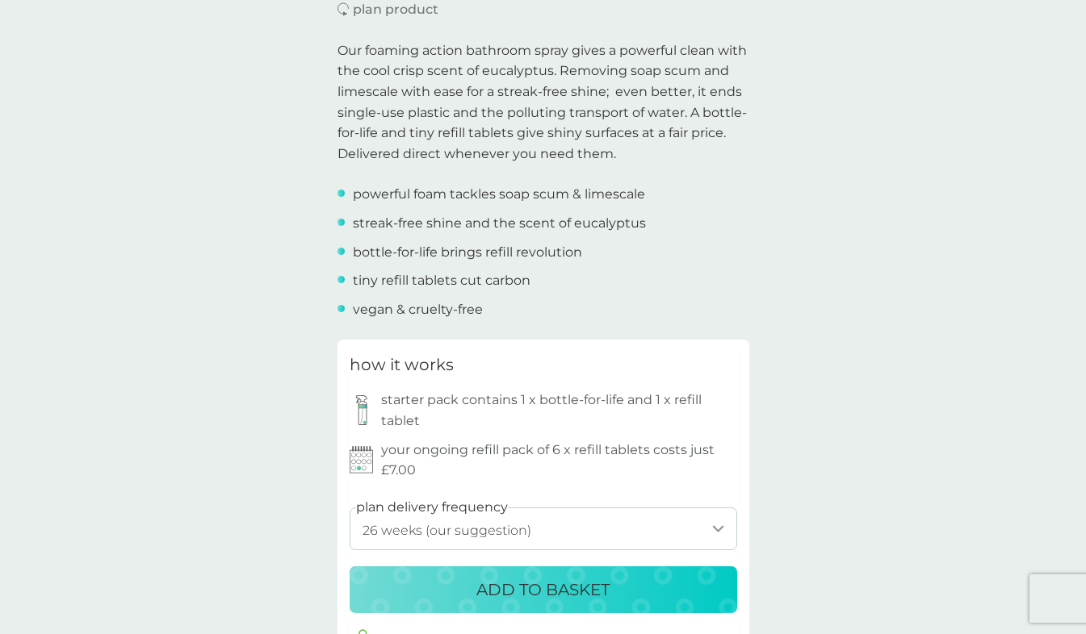
scroll to position [491, 0]
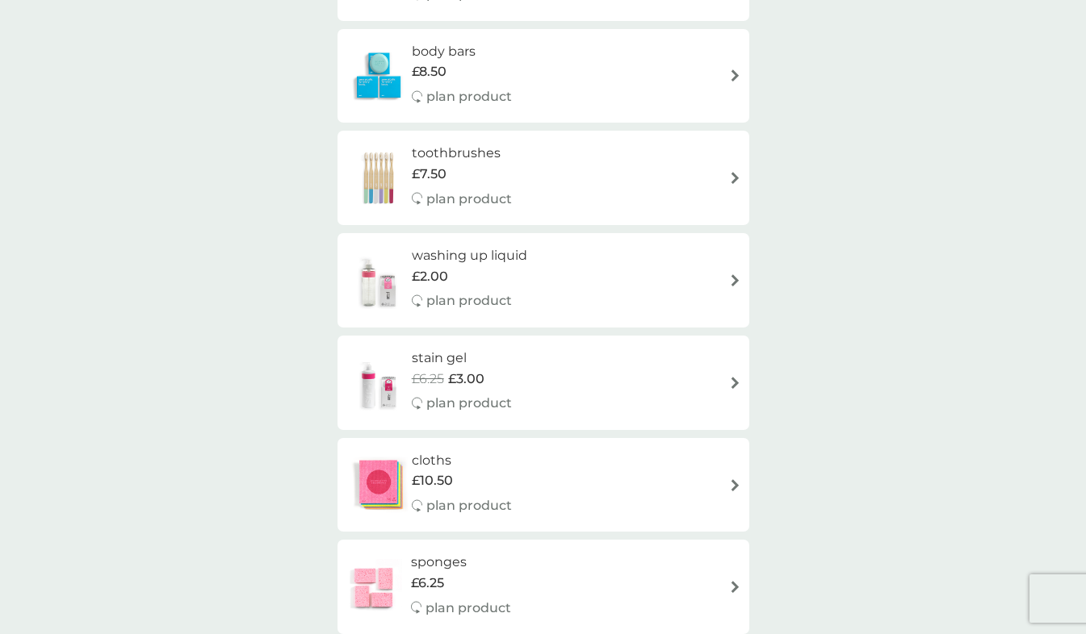
scroll to position [1537, 0]
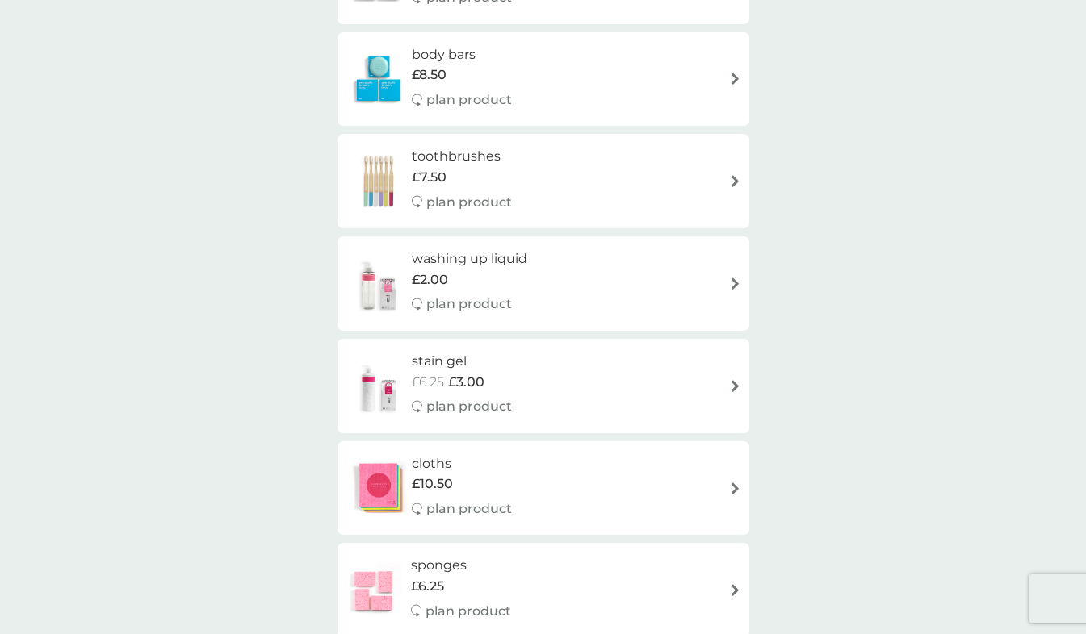
click at [723, 293] on div "washing up liquid £2.00 plan product" at bounding box center [542, 284] width 395 height 70
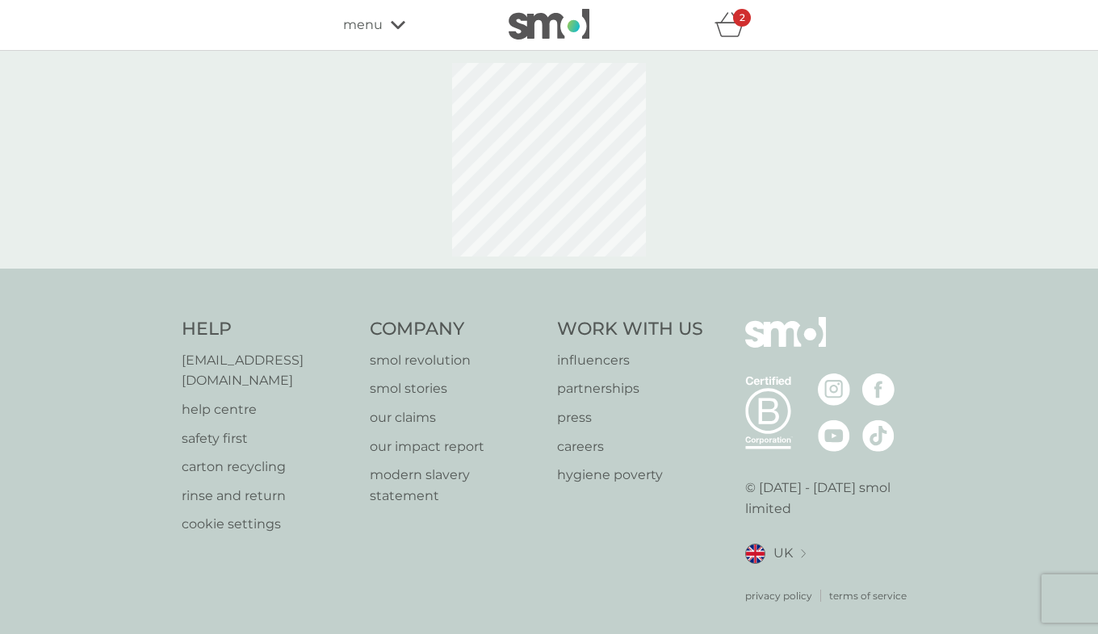
select select "112"
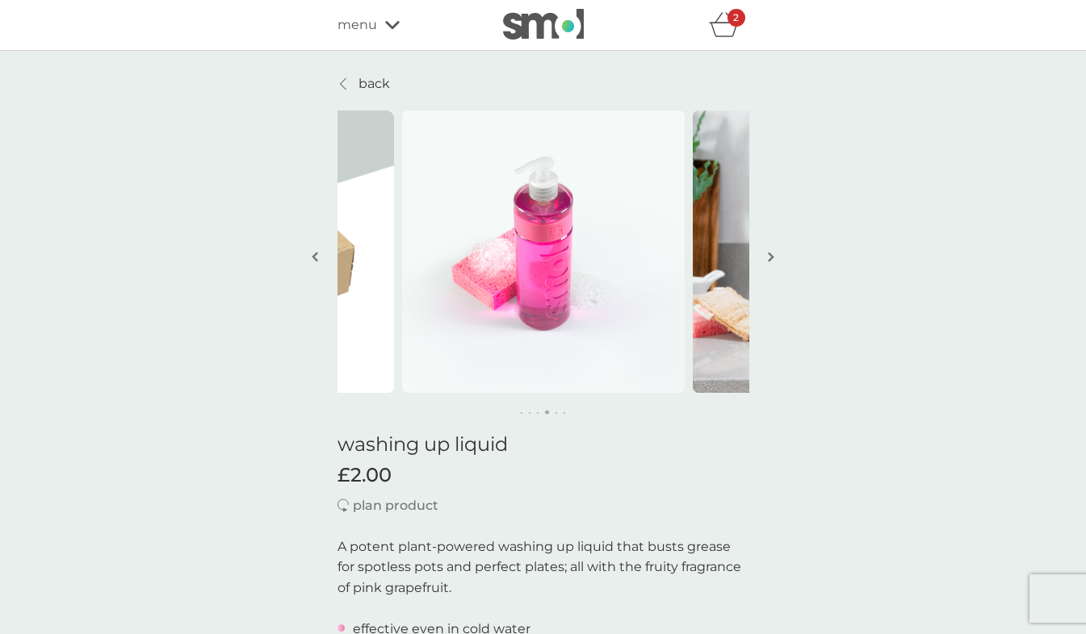
click at [772, 257] on img "button" at bounding box center [771, 257] width 6 height 12
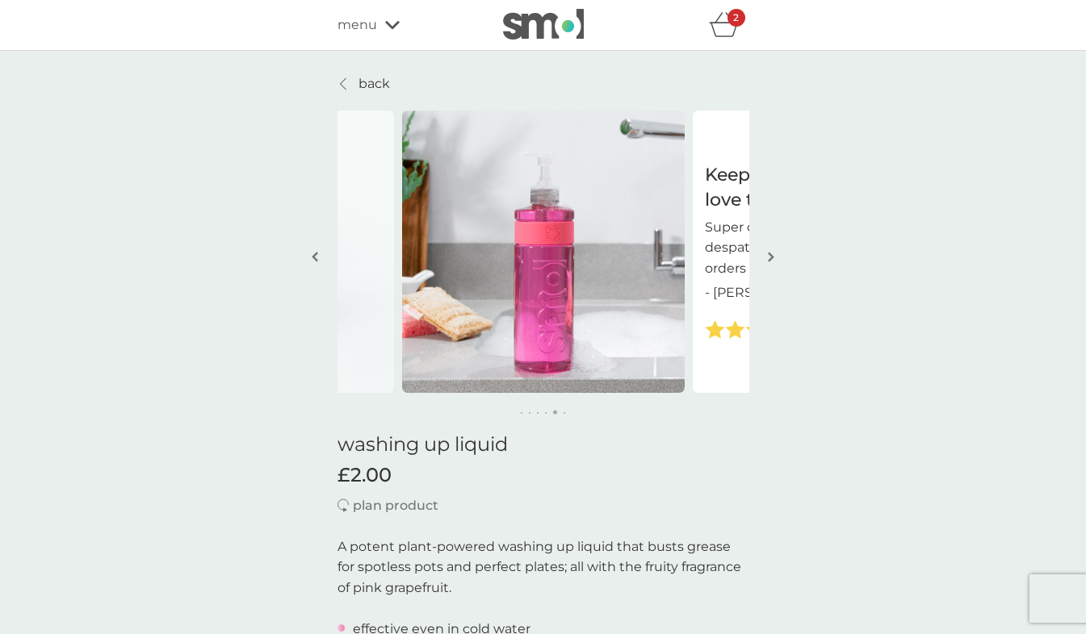
click at [771, 249] on button "button" at bounding box center [771, 258] width 12 height 81
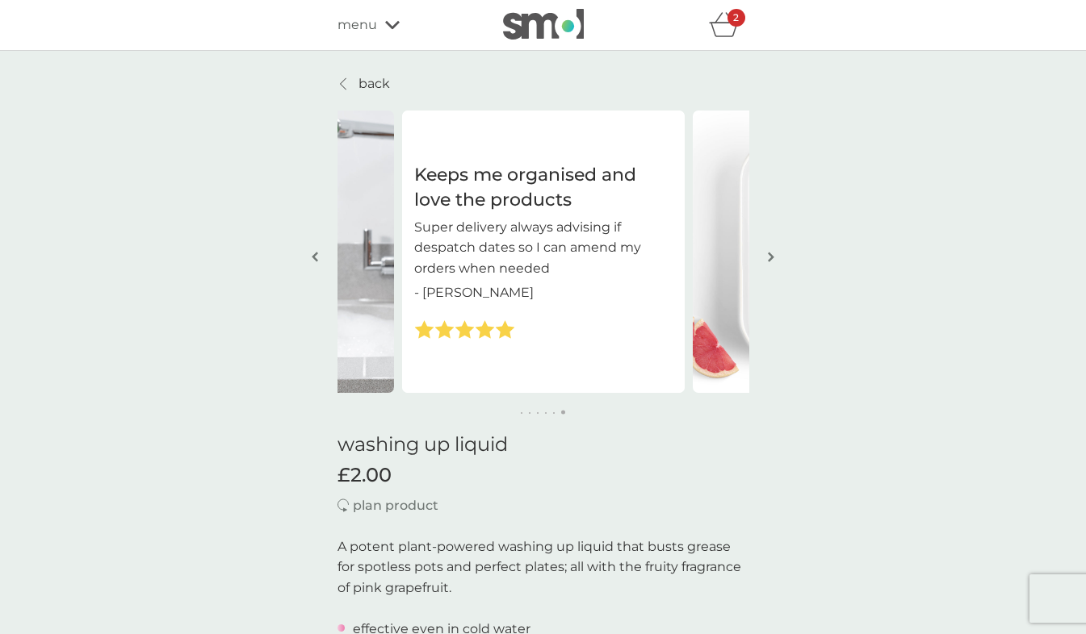
click at [768, 256] on img "button" at bounding box center [771, 257] width 6 height 12
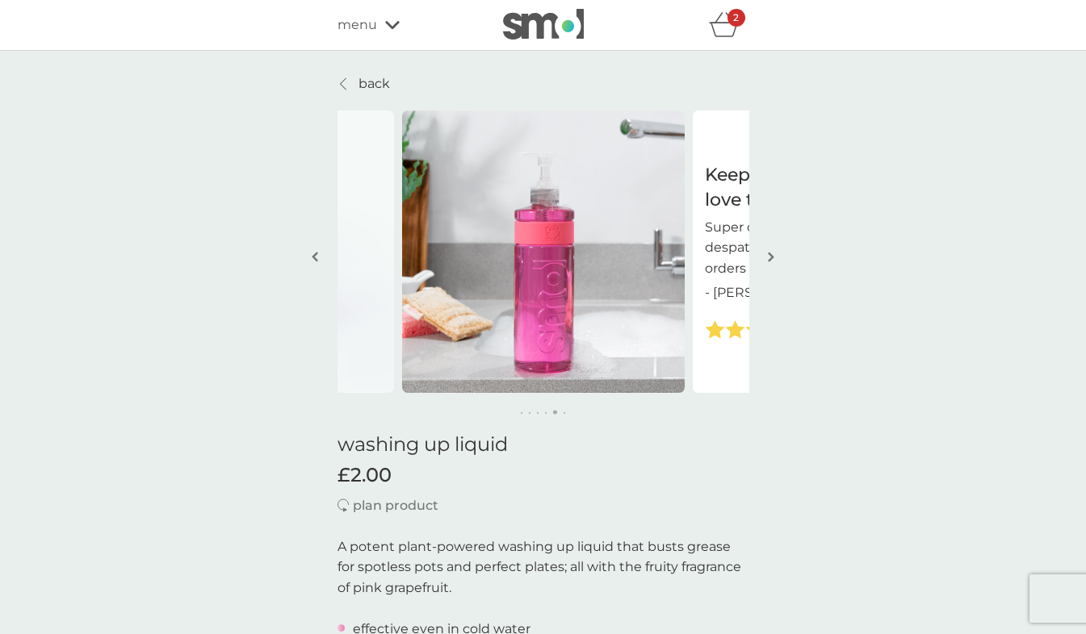
click at [775, 259] on button "button" at bounding box center [771, 258] width 12 height 81
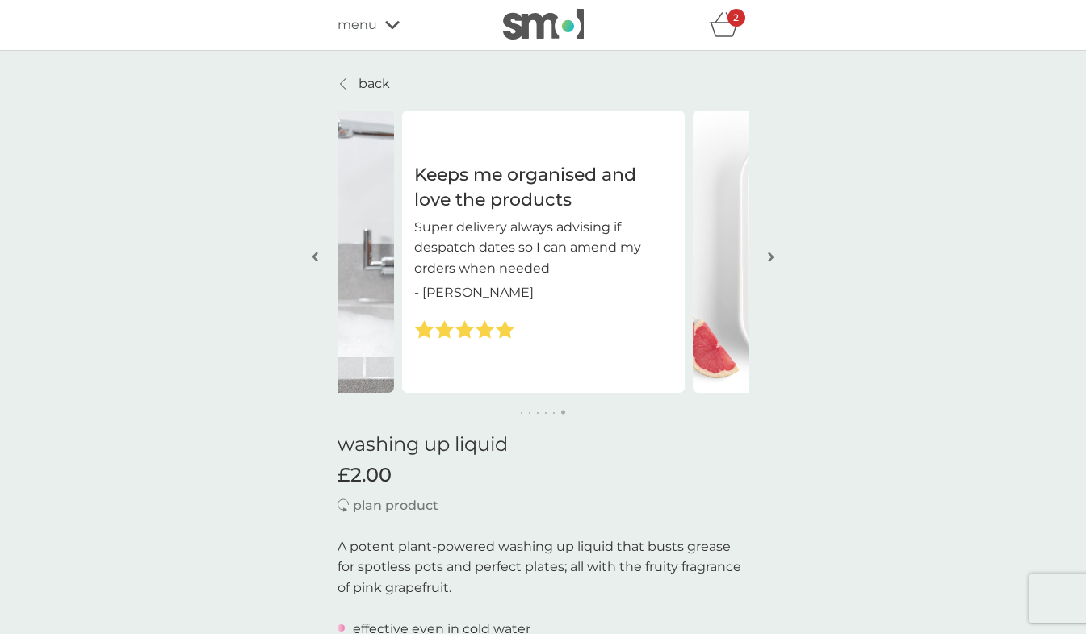
click at [734, 30] on icon "basket" at bounding box center [722, 30] width 27 height 15
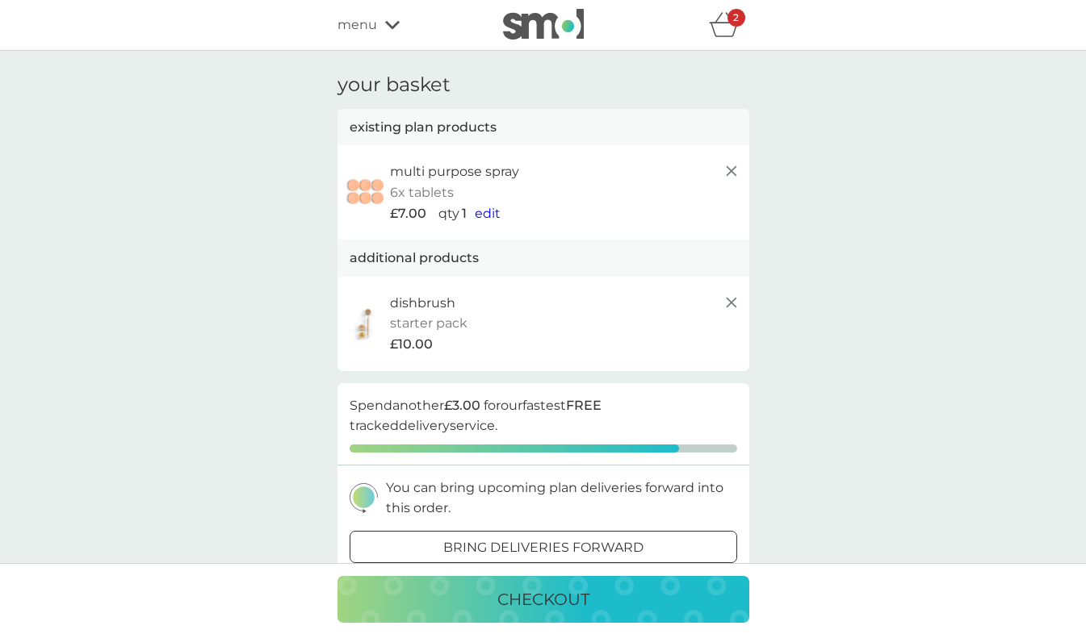
click at [638, 592] on div "checkout" at bounding box center [543, 600] width 379 height 26
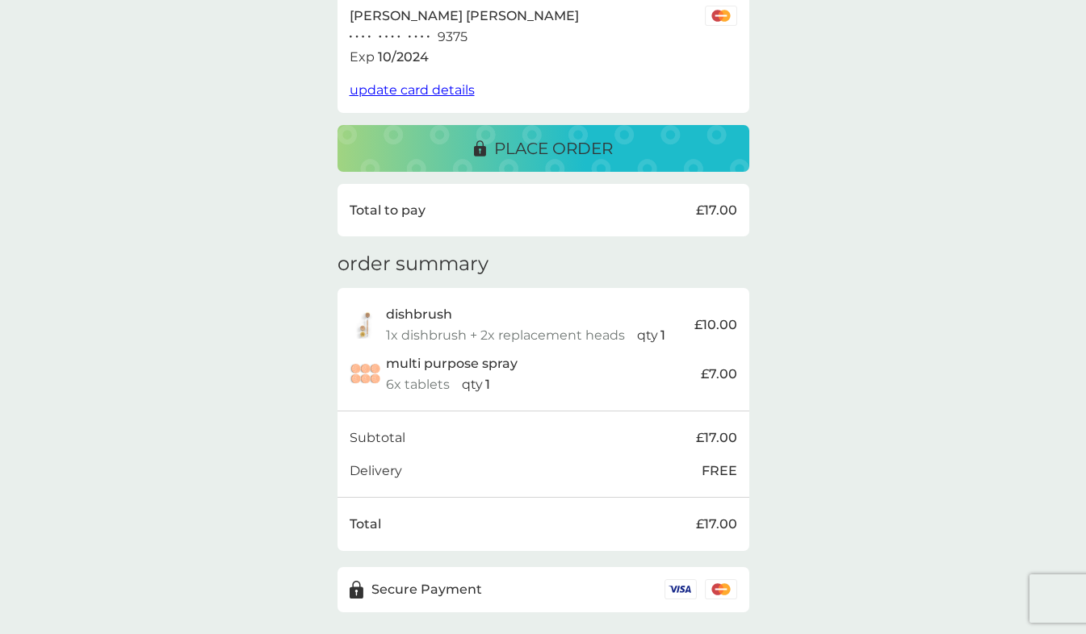
scroll to position [303, 0]
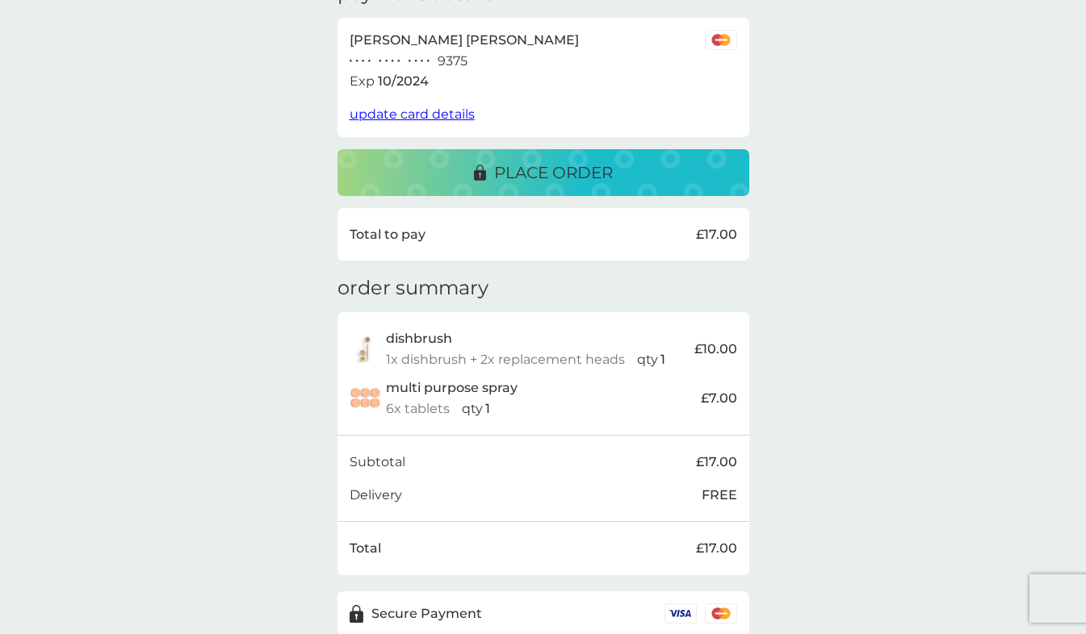
click at [701, 178] on div "place order" at bounding box center [543, 173] width 379 height 26
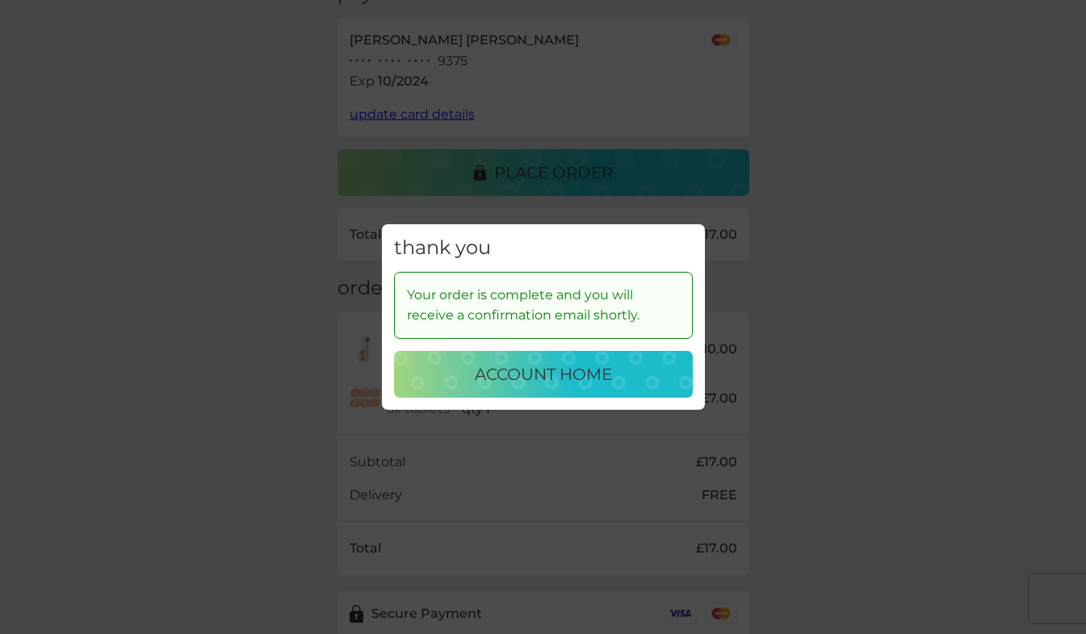
click at [629, 381] on div "account home" at bounding box center [543, 375] width 266 height 26
